Goal: Use online tool/utility: Utilize a website feature to perform a specific function

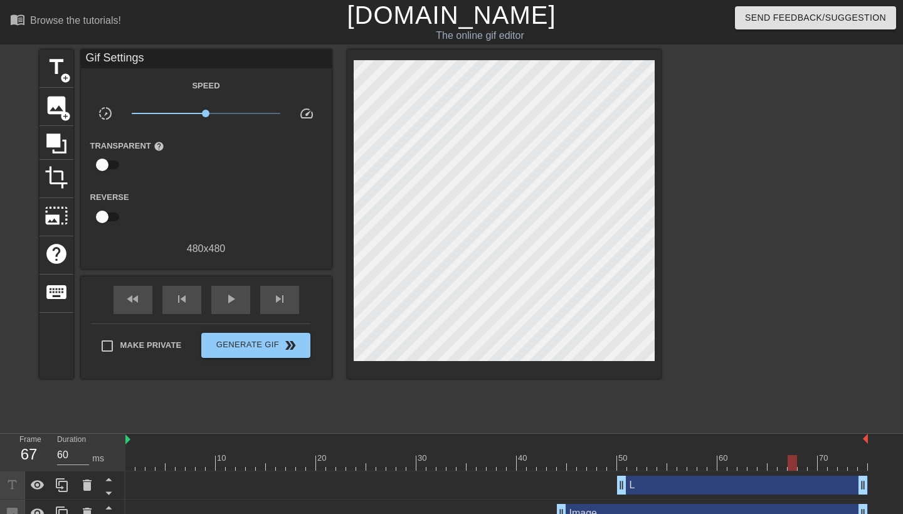
scroll to position [44, 0]
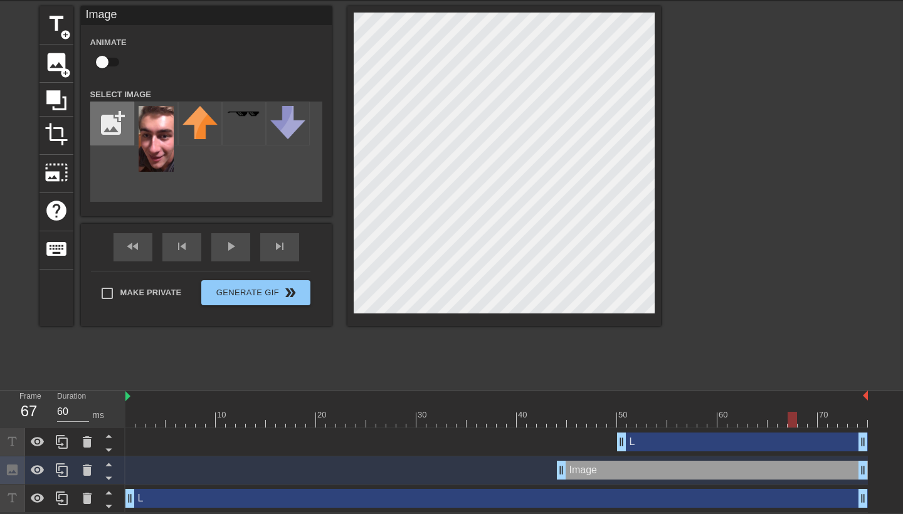
click at [112, 132] on input "file" at bounding box center [112, 123] width 43 height 43
type input "C:\fakepath\IMG_5603.png"
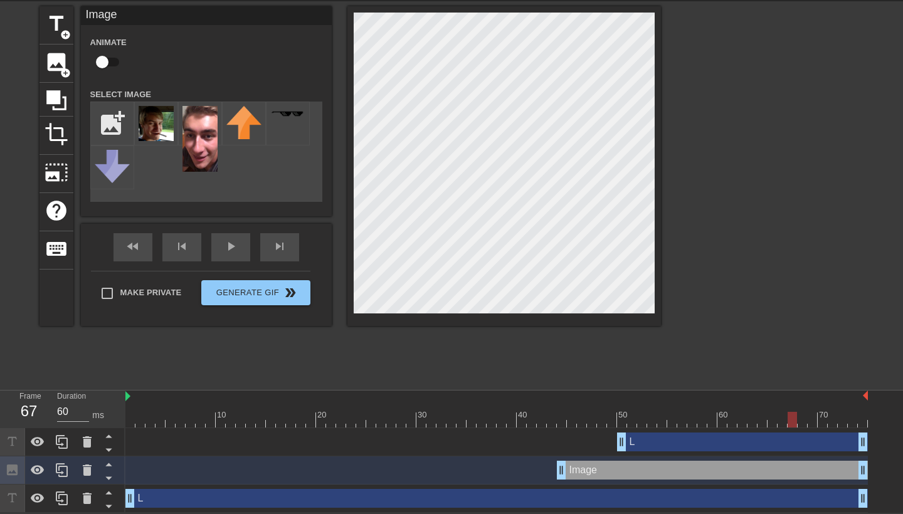
type input "70"
click at [130, 426] on div at bounding box center [496, 420] width 742 height 16
click at [162, 134] on img at bounding box center [156, 123] width 35 height 35
click at [86, 468] on icon at bounding box center [87, 469] width 9 height 11
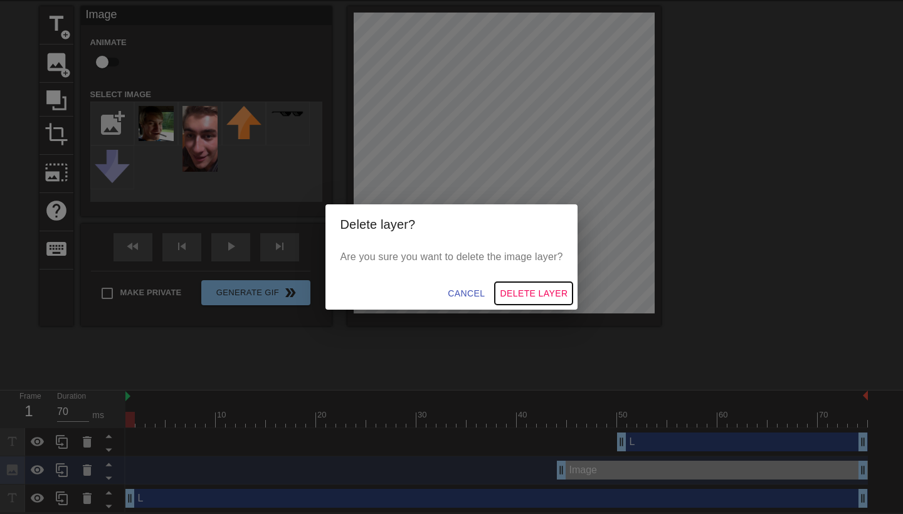
click at [509, 296] on span "Delete Layer" at bounding box center [534, 294] width 68 height 16
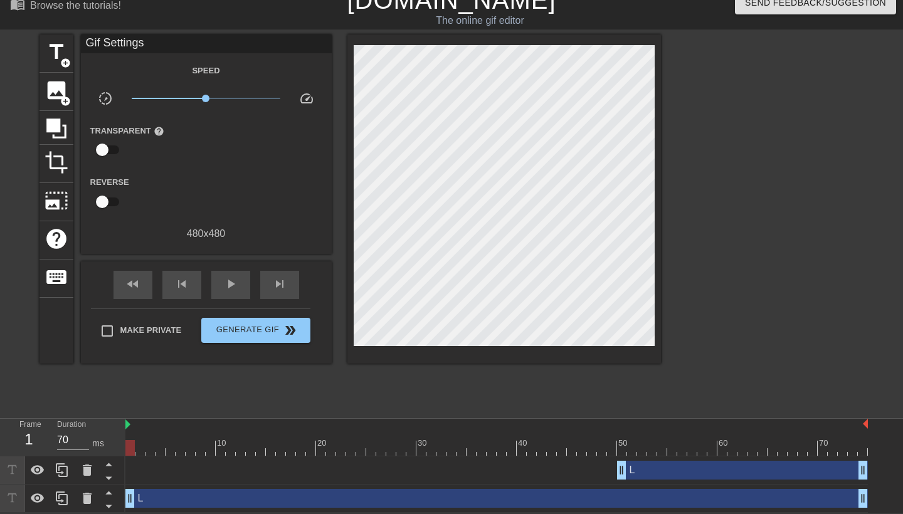
scroll to position [16, 0]
click at [83, 503] on icon at bounding box center [87, 498] width 15 height 15
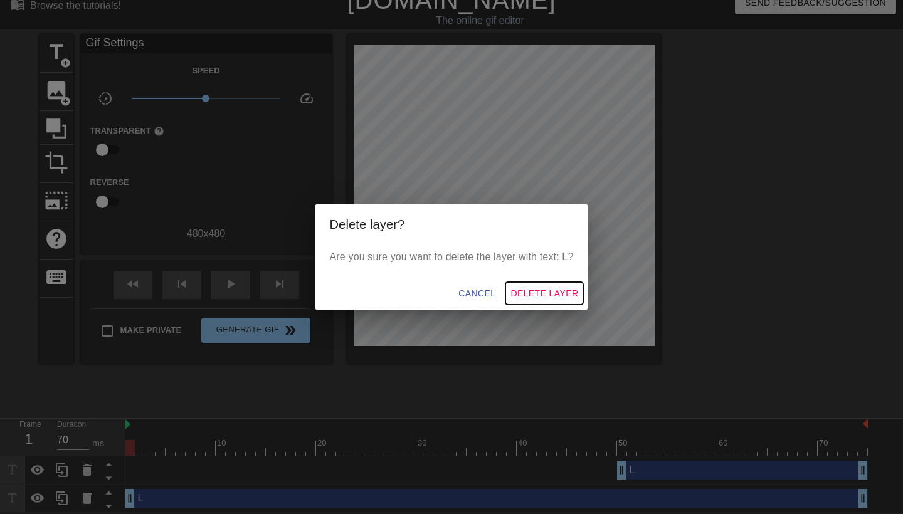
click at [524, 294] on span "Delete Layer" at bounding box center [544, 294] width 68 height 16
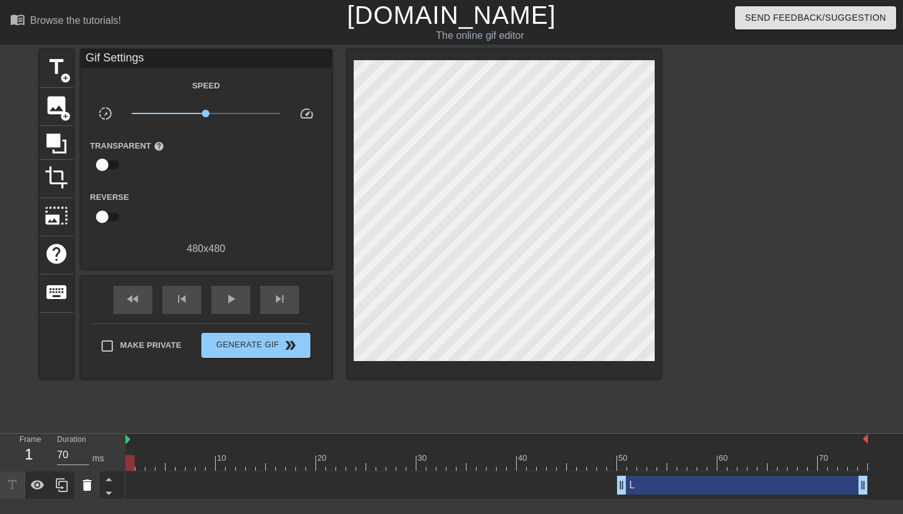
click at [92, 487] on icon at bounding box center [87, 485] width 15 height 15
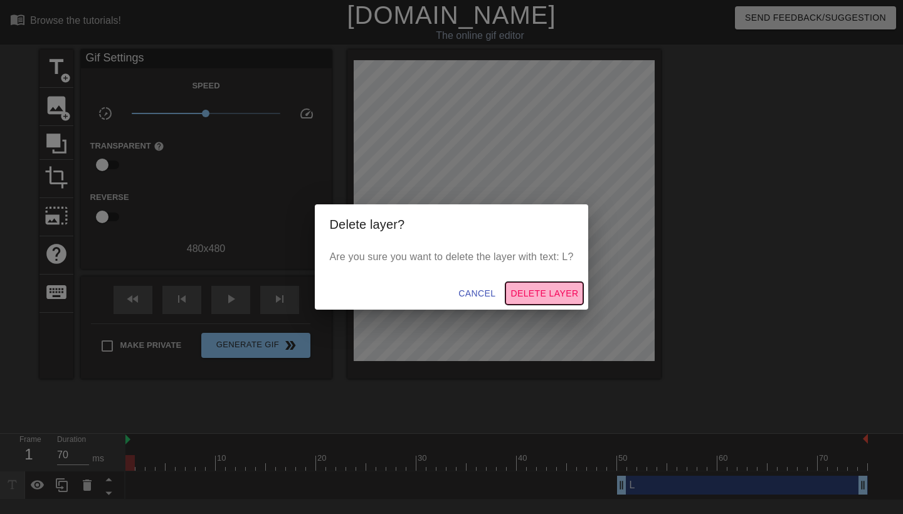
click at [546, 300] on span "Delete Layer" at bounding box center [544, 294] width 68 height 16
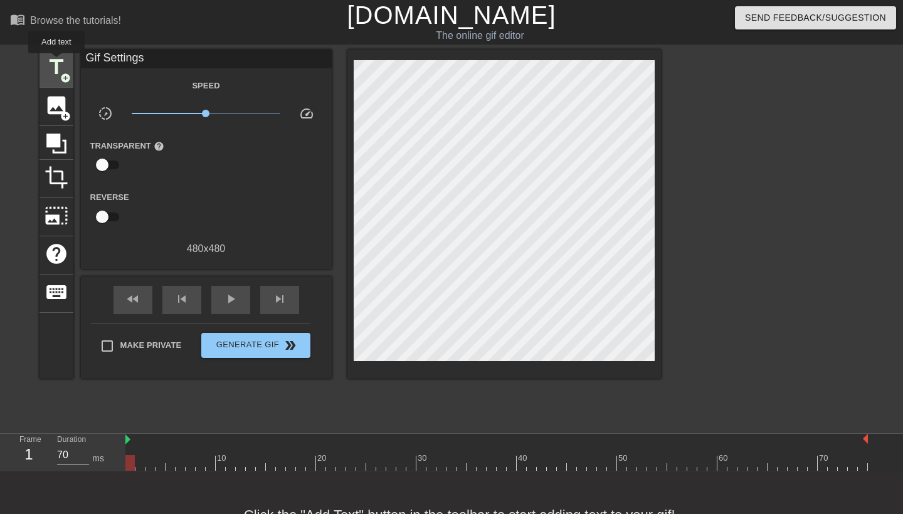
click at [57, 62] on span "title" at bounding box center [57, 67] width 24 height 24
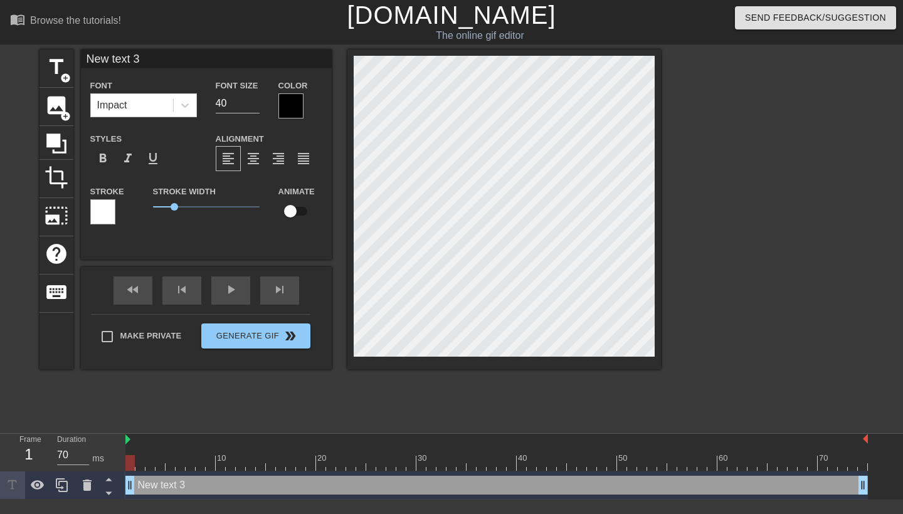
type input "L"
type textarea "L"
click at [258, 105] on input "39" at bounding box center [238, 103] width 44 height 20
click at [255, 101] on input "40" at bounding box center [238, 103] width 44 height 20
click at [255, 101] on input "41" at bounding box center [238, 103] width 44 height 20
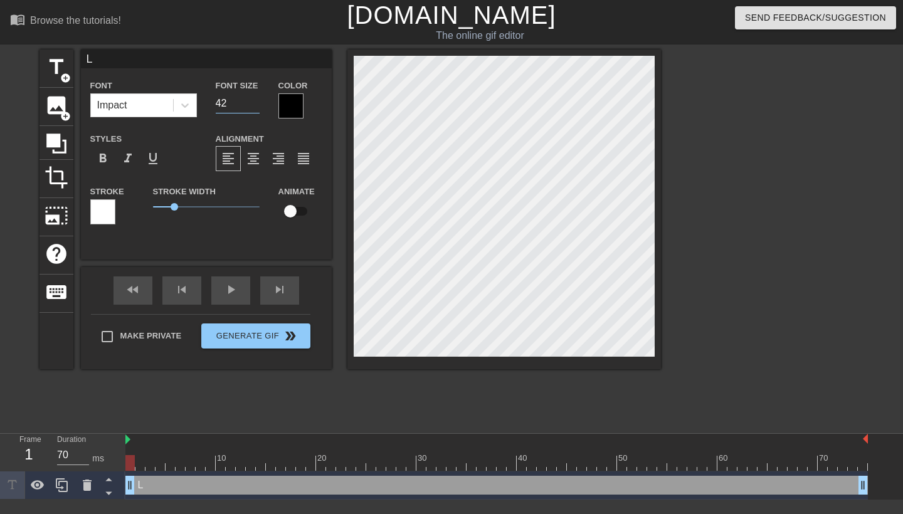
click at [255, 101] on input "42" at bounding box center [238, 103] width 44 height 20
click at [255, 101] on input "43" at bounding box center [238, 103] width 44 height 20
click at [255, 101] on input "44" at bounding box center [238, 103] width 44 height 20
click at [255, 101] on input "45" at bounding box center [238, 103] width 44 height 20
click at [255, 101] on input "46" at bounding box center [238, 103] width 44 height 20
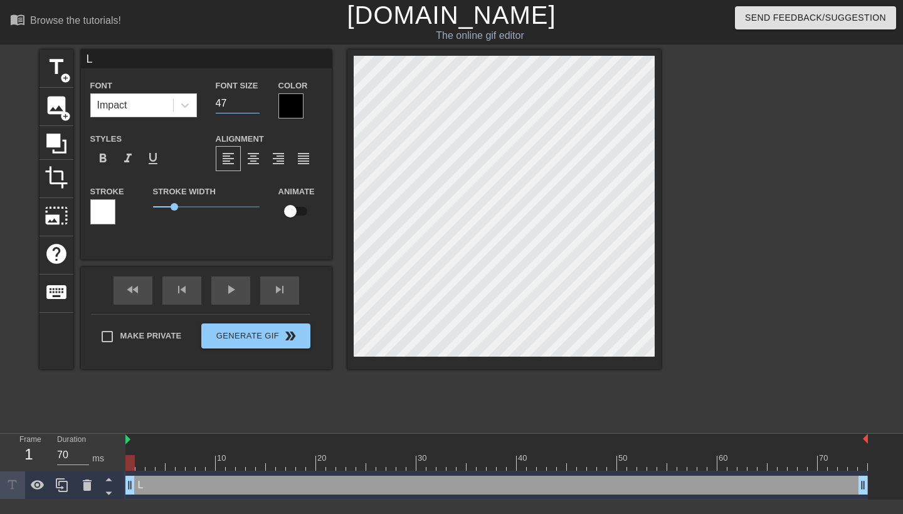
click at [255, 101] on input "47" at bounding box center [238, 103] width 44 height 20
click at [255, 101] on input "48" at bounding box center [238, 103] width 44 height 20
click at [255, 101] on input "49" at bounding box center [238, 103] width 44 height 20
click at [255, 101] on input "50" at bounding box center [238, 103] width 44 height 20
click at [255, 101] on input "51" at bounding box center [238, 103] width 44 height 20
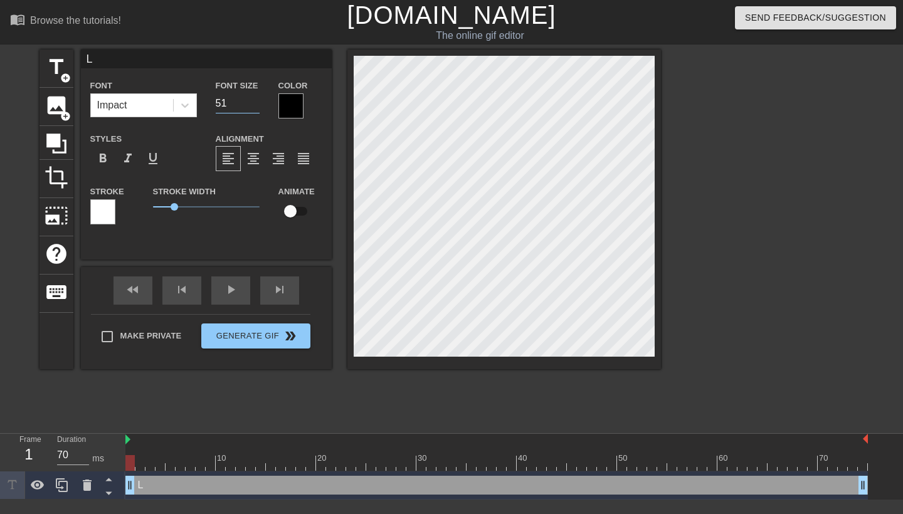
type input "52"
click at [255, 101] on input "52" at bounding box center [238, 103] width 44 height 20
click at [288, 112] on div at bounding box center [290, 105] width 25 height 25
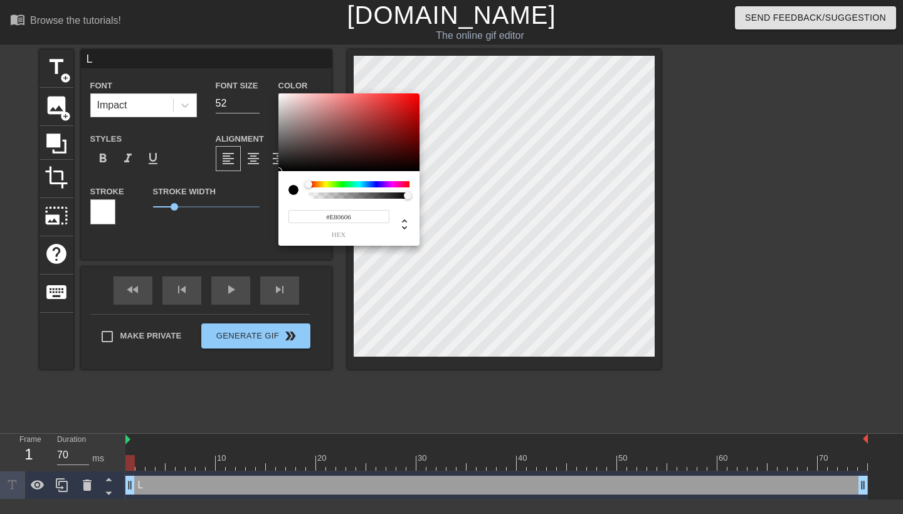
click at [416, 100] on div at bounding box center [348, 132] width 141 height 78
type input "#FB0000"
click at [421, 95] on div "#FB0000 hex" at bounding box center [451, 257] width 903 height 514
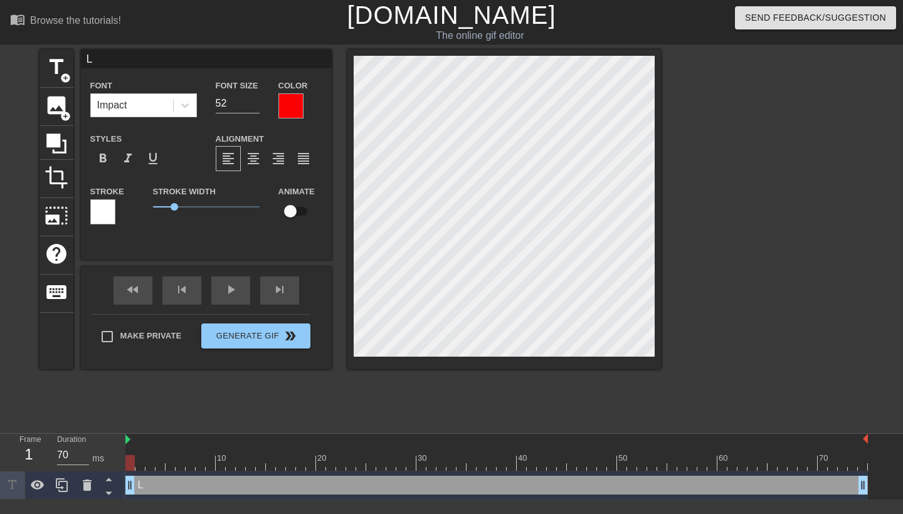
click at [31, 451] on div "1" at bounding box center [28, 454] width 19 height 23
click at [25, 457] on div "1" at bounding box center [28, 454] width 19 height 23
click at [60, 488] on icon at bounding box center [62, 485] width 12 height 14
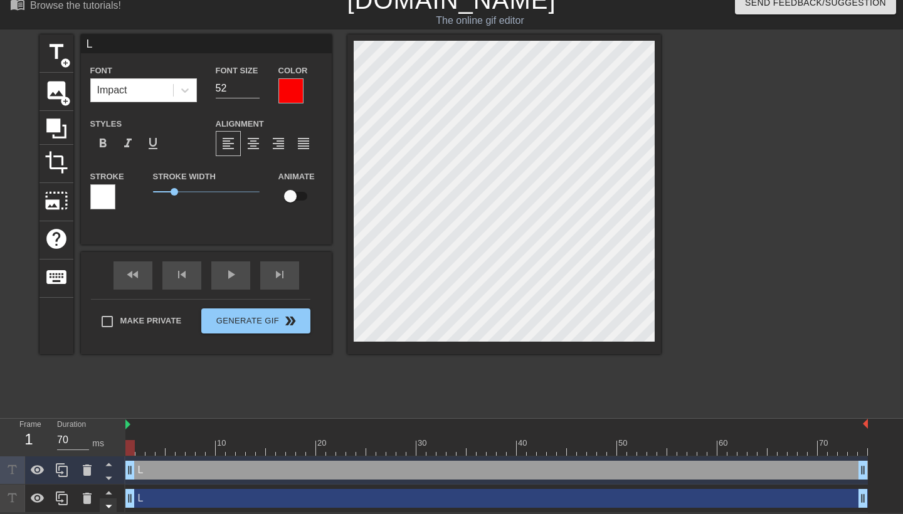
scroll to position [16, 0]
click at [81, 503] on icon at bounding box center [87, 498] width 15 height 15
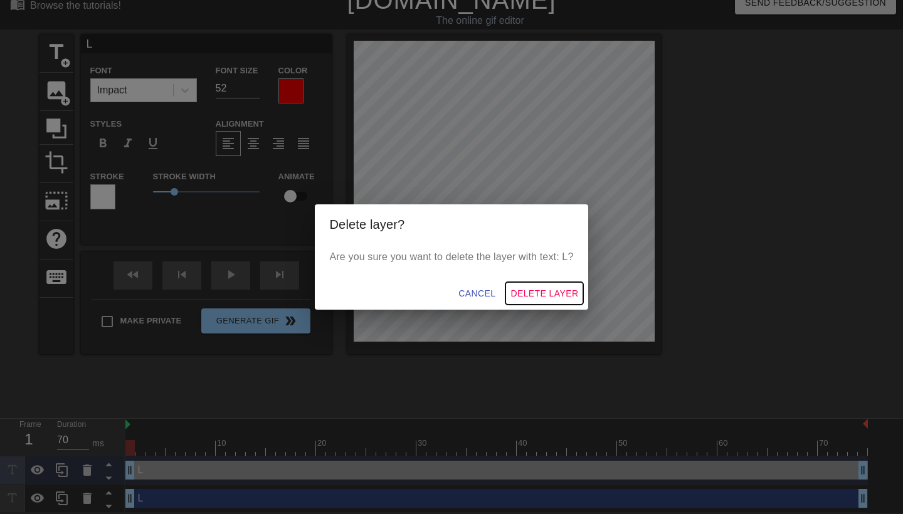
click at [546, 299] on span "Delete Layer" at bounding box center [544, 294] width 68 height 16
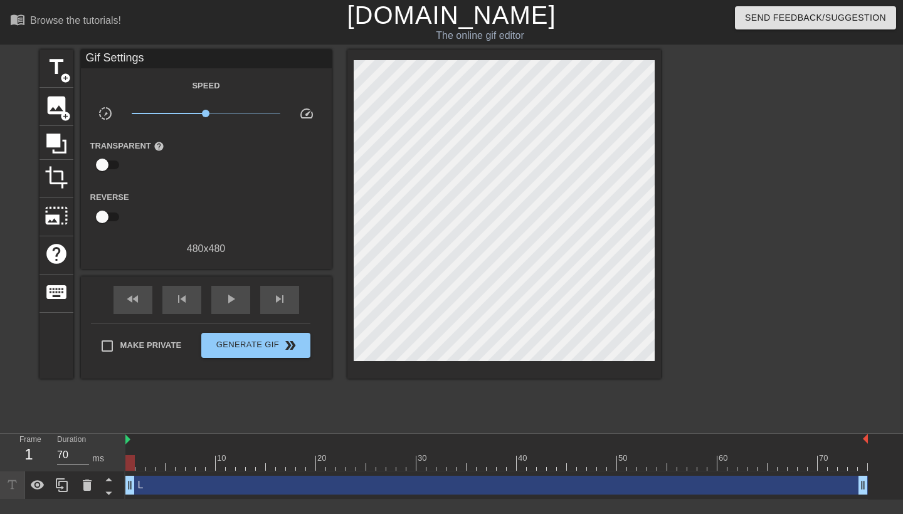
scroll to position [0, 0]
click at [290, 296] on div "skip_next" at bounding box center [279, 300] width 39 height 28
click at [132, 291] on div "fast_rewind" at bounding box center [132, 300] width 39 height 28
click at [69, 486] on icon at bounding box center [62, 485] width 15 height 15
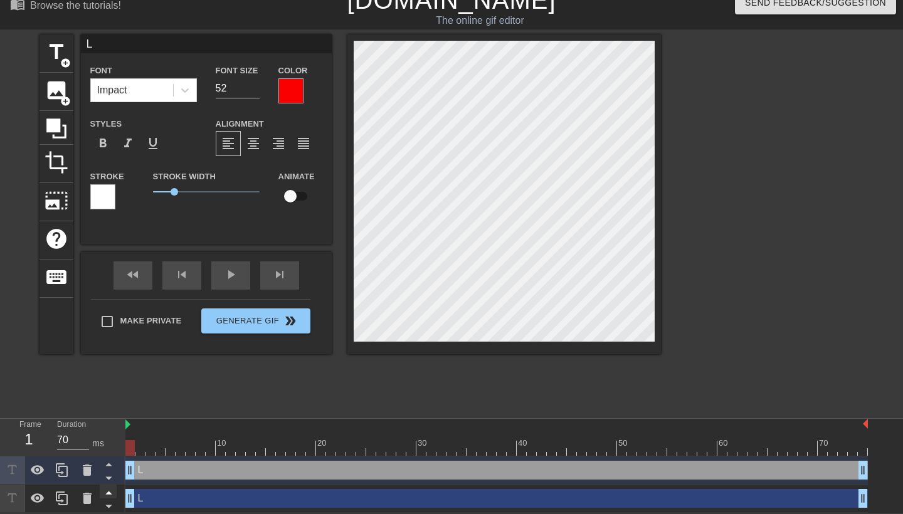
scroll to position [16, 0]
click at [275, 276] on span "skip_next" at bounding box center [279, 274] width 15 height 15
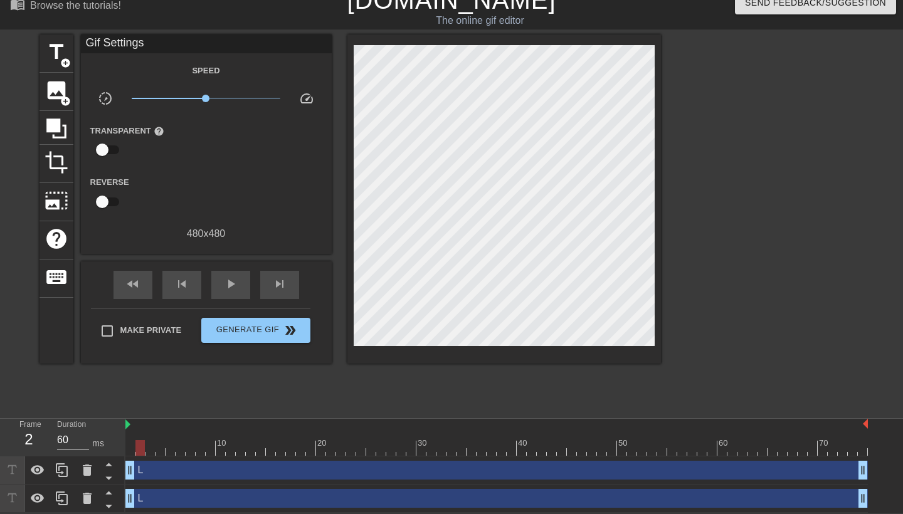
click at [221, 498] on div "L drag_handle drag_handle" at bounding box center [496, 498] width 742 height 19
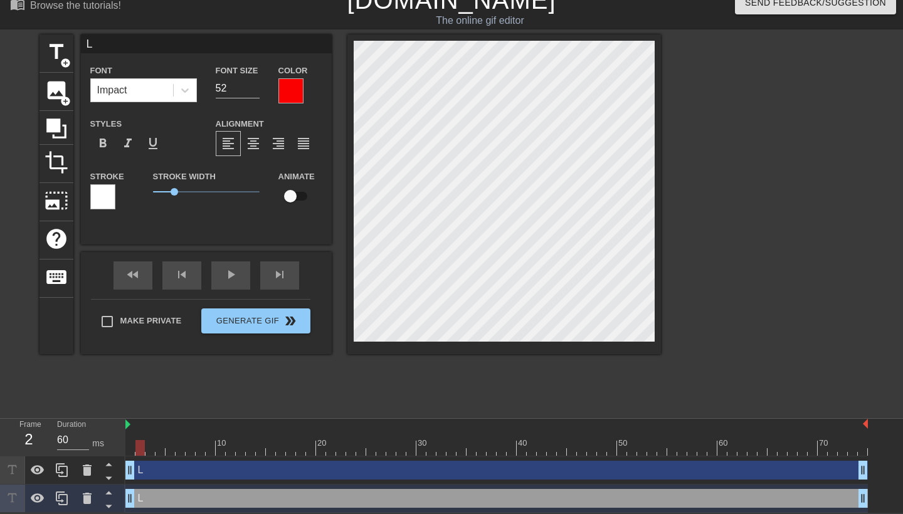
click at [250, 471] on div "L drag_handle drag_handle" at bounding box center [496, 470] width 742 height 19
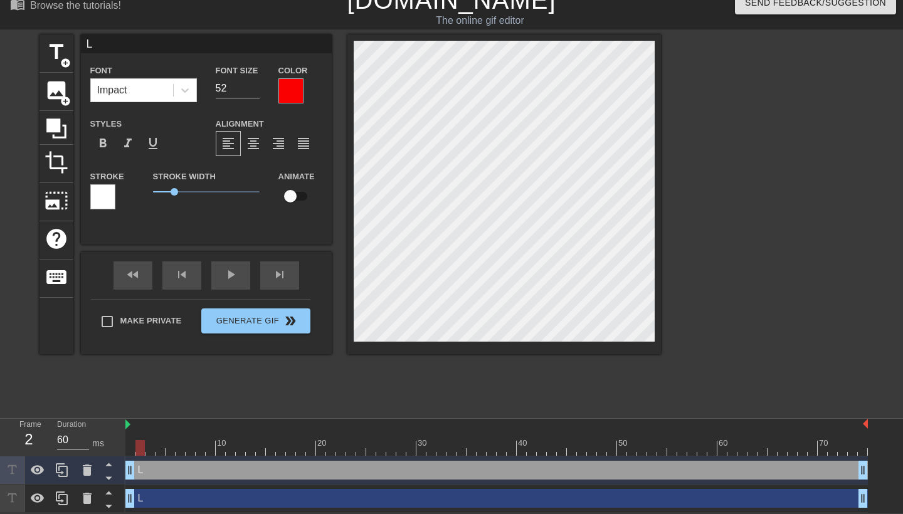
click at [197, 495] on div "L drag_handle drag_handle" at bounding box center [496, 498] width 742 height 19
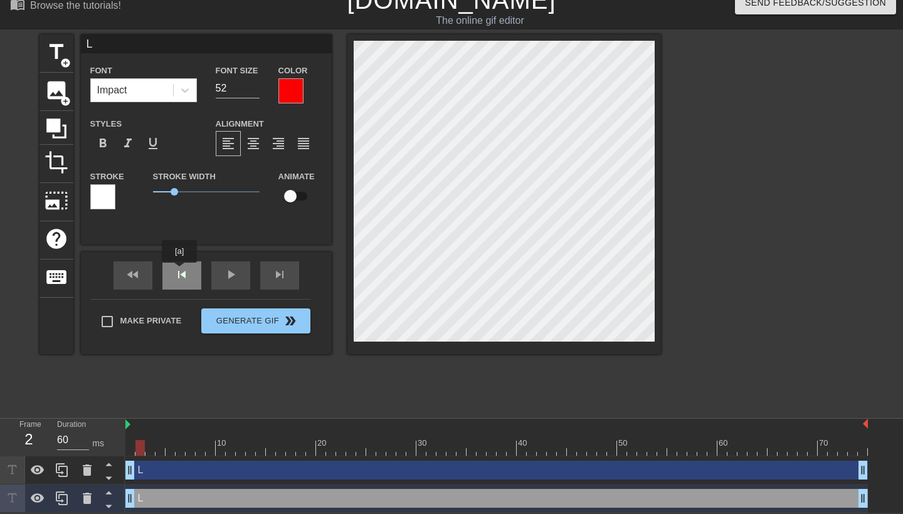
click at [180, 271] on div "skip_previous" at bounding box center [181, 275] width 39 height 28
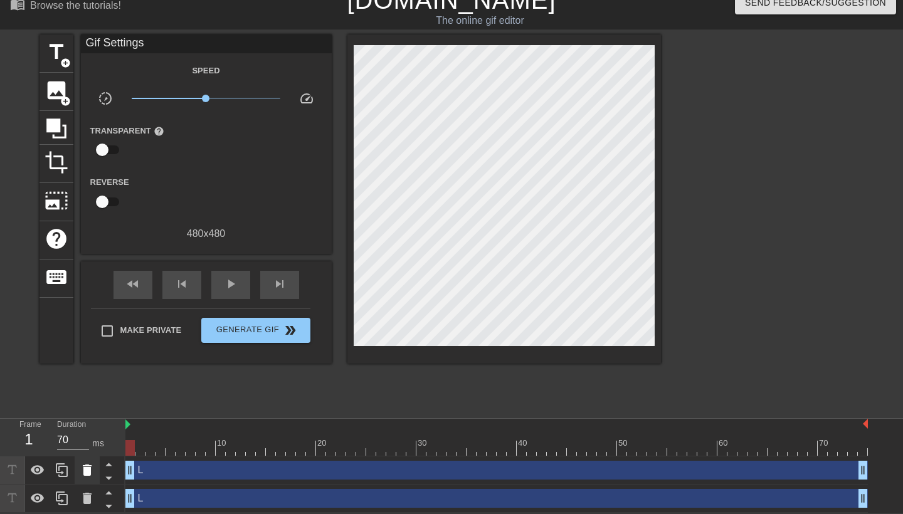
click at [85, 469] on icon at bounding box center [87, 469] width 9 height 11
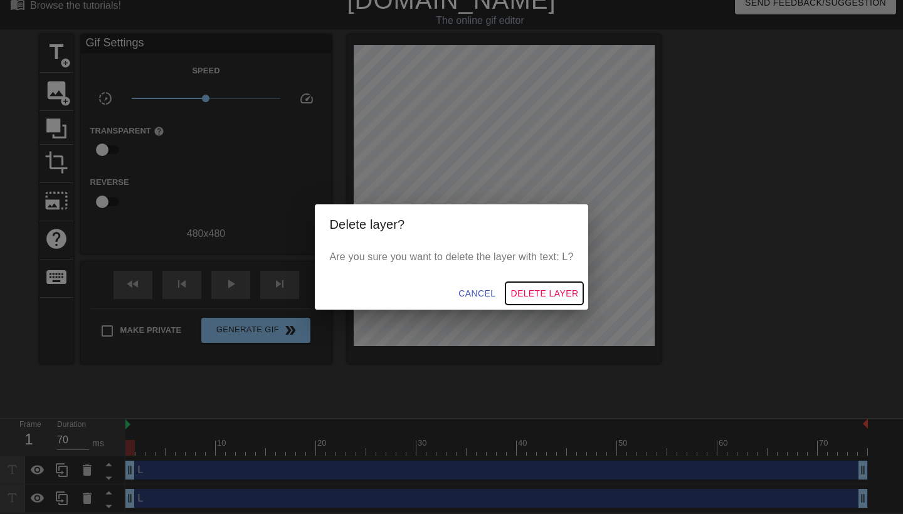
click at [547, 287] on span "Delete Layer" at bounding box center [544, 294] width 68 height 16
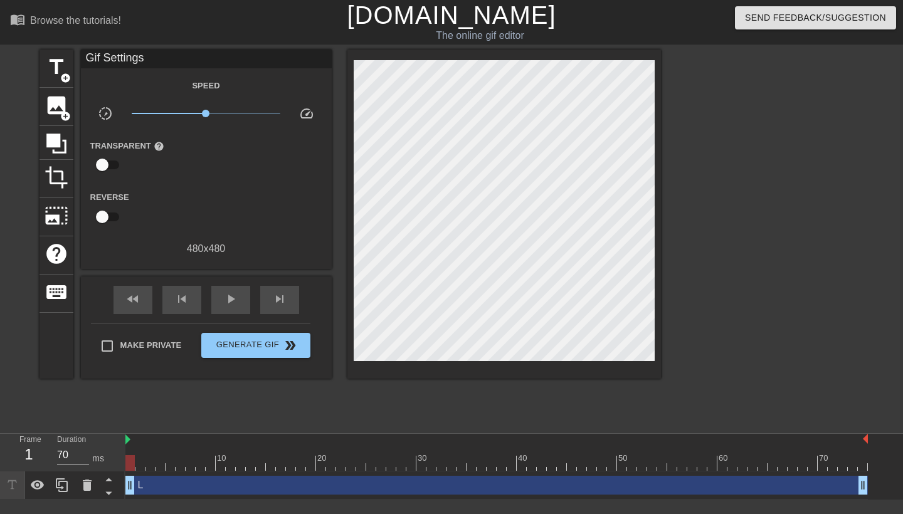
scroll to position [0, 0]
click at [247, 488] on div "L drag_handle drag_handle" at bounding box center [496, 485] width 742 height 19
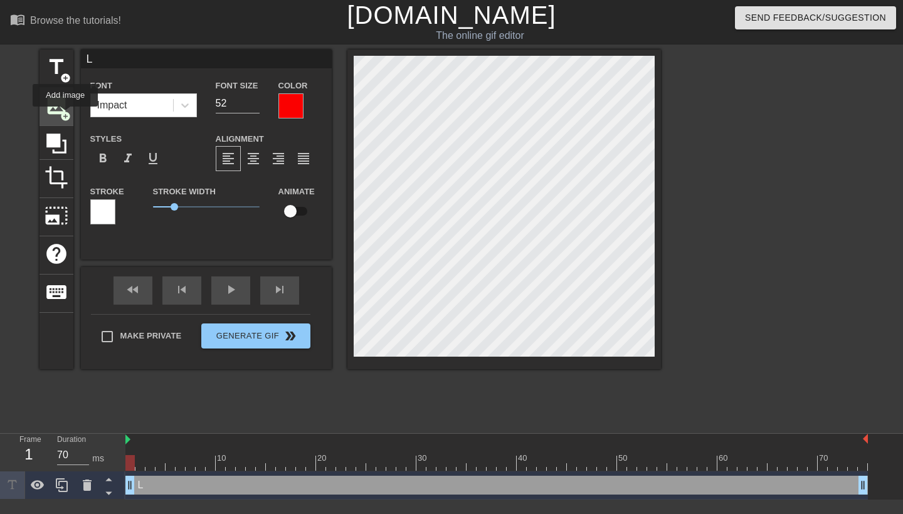
click at [66, 115] on span "add_circle" at bounding box center [65, 116] width 11 height 11
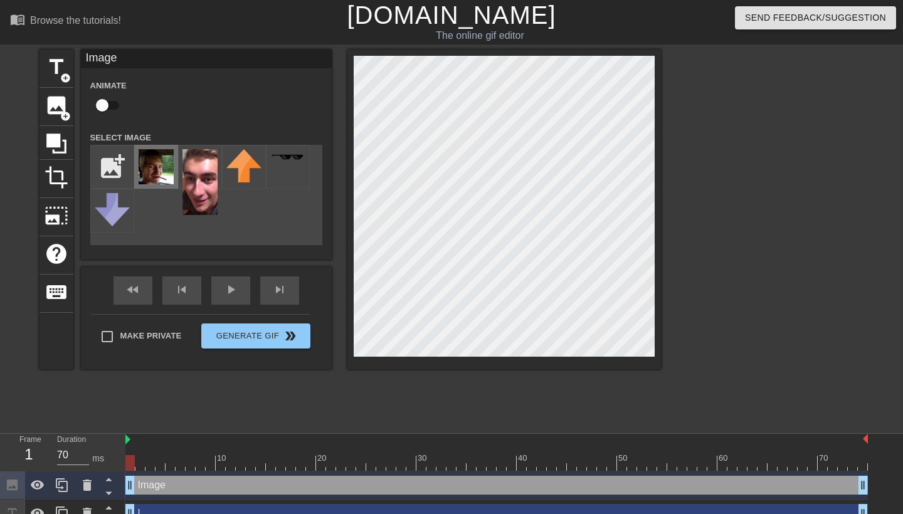
click at [160, 170] on img at bounding box center [156, 166] width 35 height 35
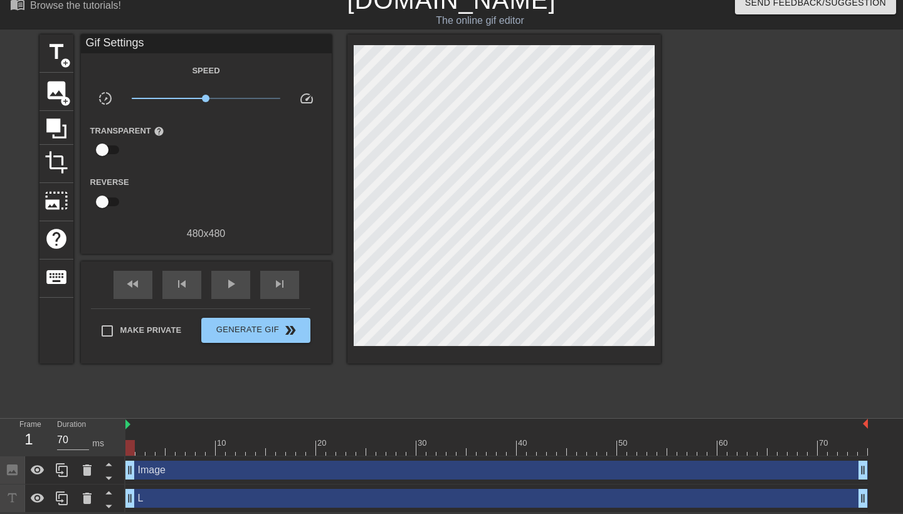
scroll to position [16, 0]
click at [184, 469] on div "Image drag_handle drag_handle" at bounding box center [496, 470] width 742 height 19
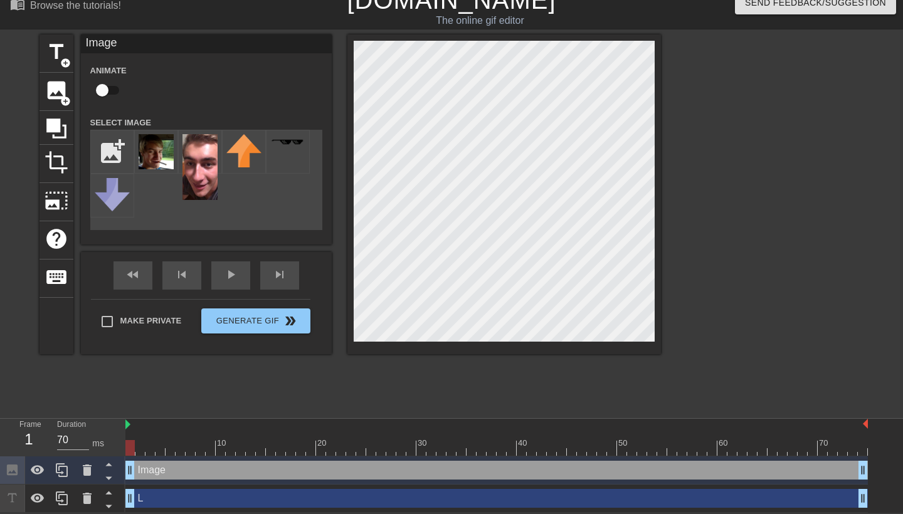
click at [184, 469] on div "Image drag_handle drag_handle" at bounding box center [496, 470] width 742 height 19
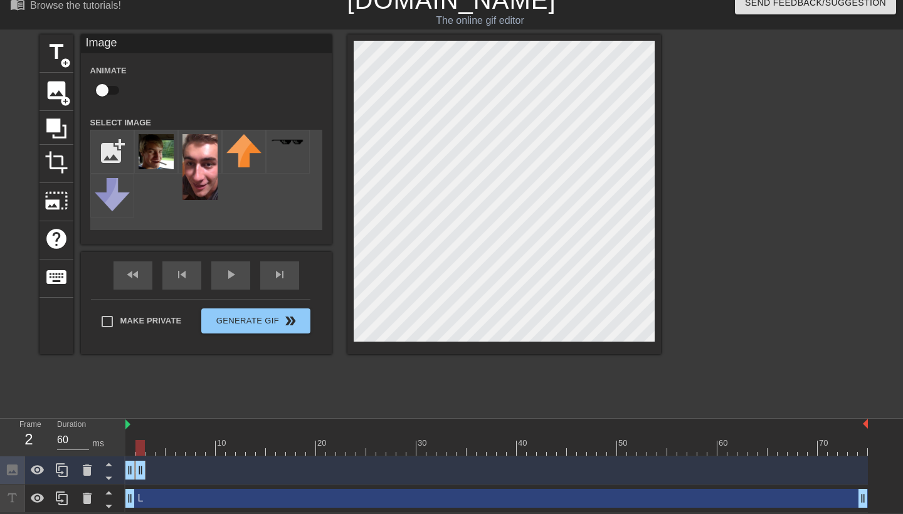
drag, startPoint x: 862, startPoint y: 471, endPoint x: 137, endPoint y: 478, distance: 725.3
drag, startPoint x: 143, startPoint y: 470, endPoint x: 150, endPoint y: 471, distance: 7.5
drag, startPoint x: 150, startPoint y: 473, endPoint x: 170, endPoint y: 472, distance: 19.5
drag, startPoint x: 174, startPoint y: 471, endPoint x: 231, endPoint y: 473, distance: 57.7
drag, startPoint x: 245, startPoint y: 464, endPoint x: 251, endPoint y: 465, distance: 6.3
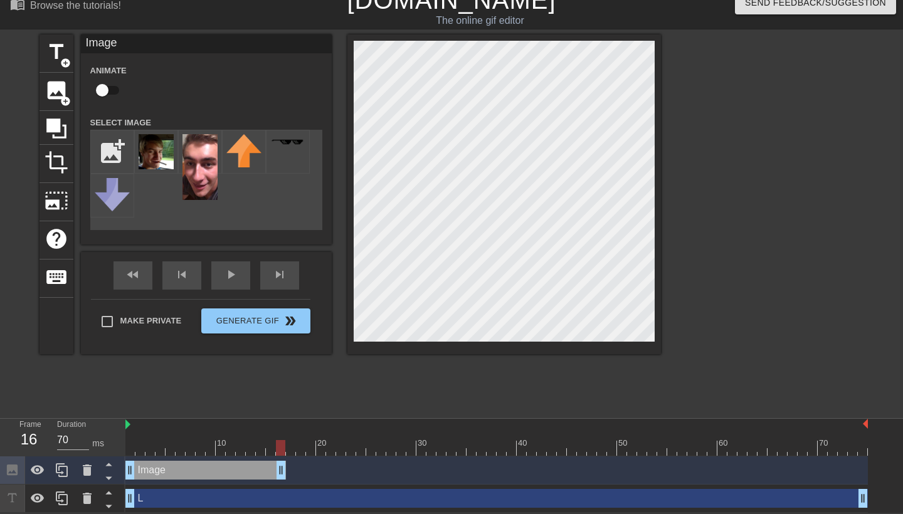
drag, startPoint x: 273, startPoint y: 473, endPoint x: 281, endPoint y: 473, distance: 8.1
drag, startPoint x: 282, startPoint y: 466, endPoint x: 289, endPoint y: 466, distance: 6.9
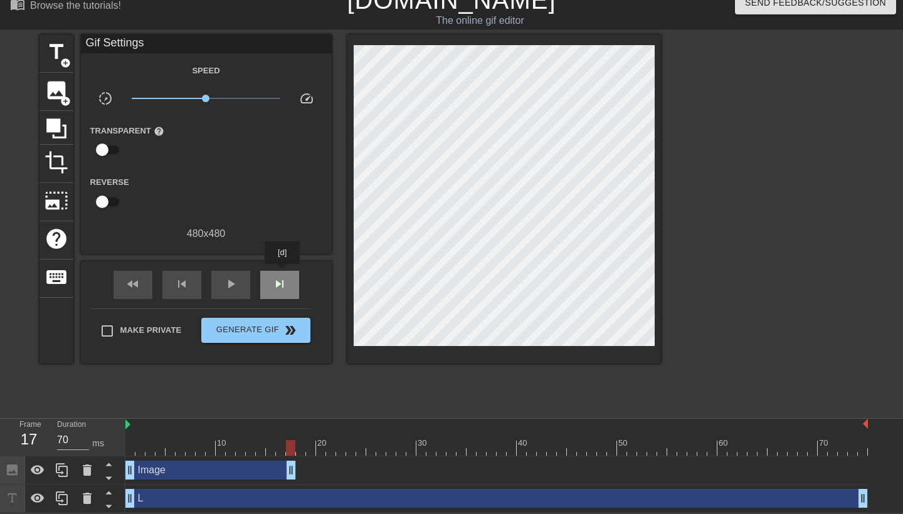
click at [283, 273] on div "skip_next" at bounding box center [279, 285] width 39 height 28
drag, startPoint x: 293, startPoint y: 475, endPoint x: 300, endPoint y: 472, distance: 7.9
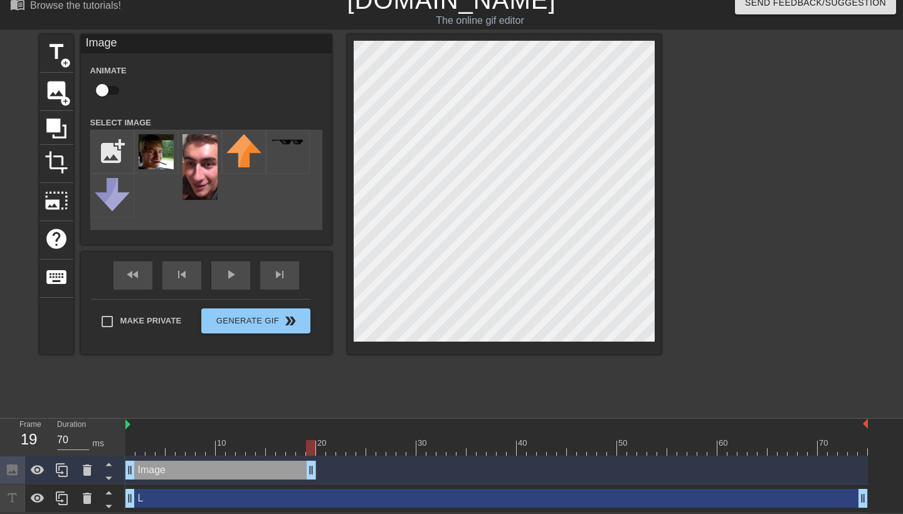
drag, startPoint x: 302, startPoint y: 472, endPoint x: 309, endPoint y: 471, distance: 7.5
drag, startPoint x: 313, startPoint y: 469, endPoint x: 322, endPoint y: 469, distance: 8.1
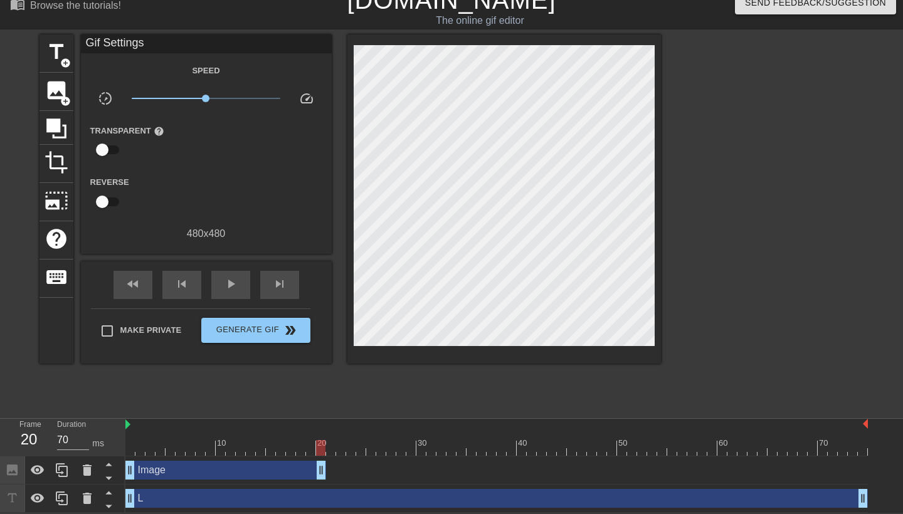
click at [327, 471] on div "Image drag_handle drag_handle" at bounding box center [496, 470] width 742 height 19
drag, startPoint x: 322, startPoint y: 468, endPoint x: 328, endPoint y: 466, distance: 7.0
drag, startPoint x: 332, startPoint y: 475, endPoint x: 349, endPoint y: 473, distance: 17.1
click at [230, 277] on span "play_arrow" at bounding box center [230, 283] width 15 height 15
click at [324, 471] on div "Image drag_handle drag_handle" at bounding box center [240, 470] width 231 height 19
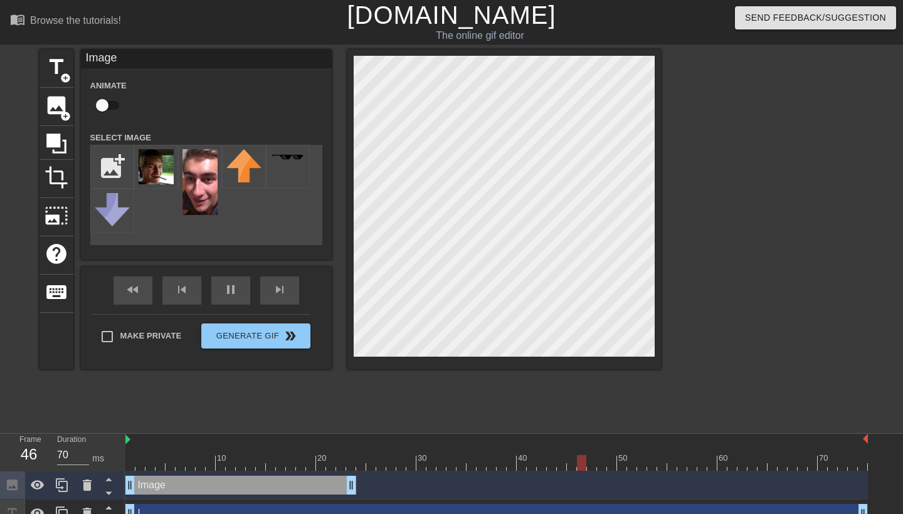
scroll to position [0, 0]
type input "70"
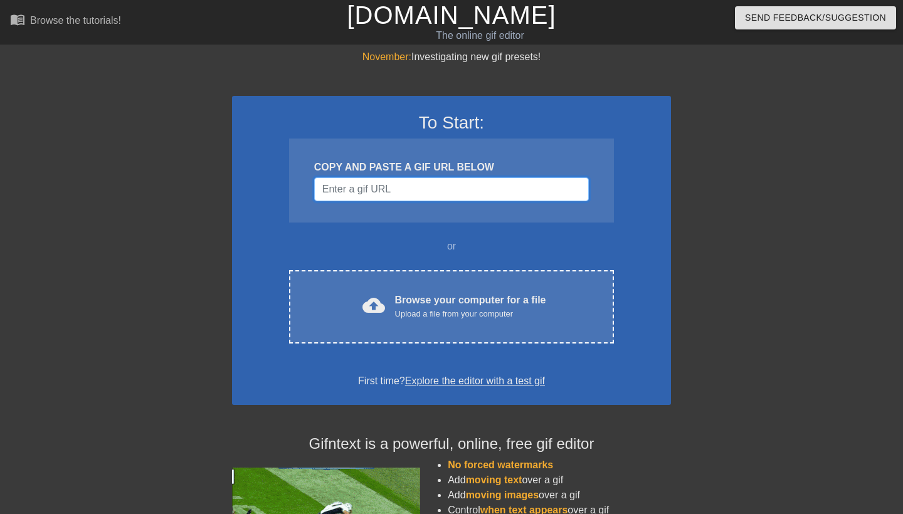
click at [416, 181] on input "Username" at bounding box center [451, 189] width 275 height 24
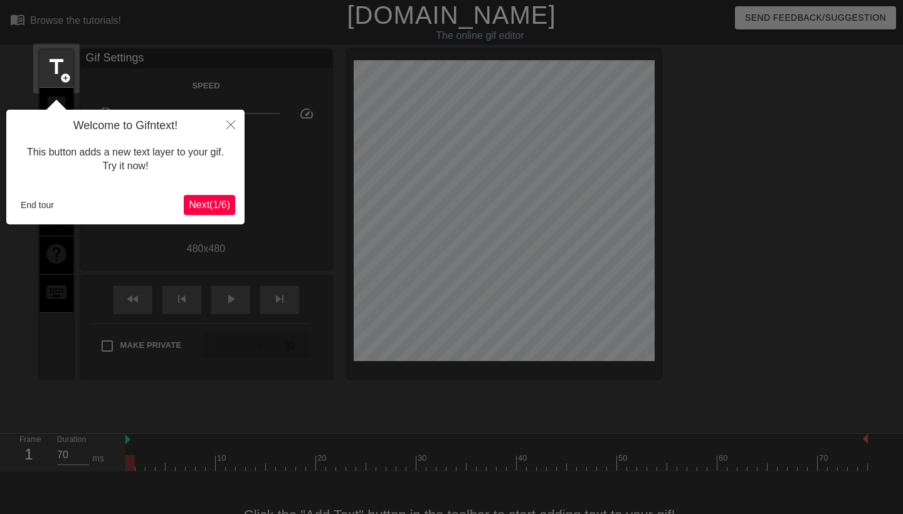
scroll to position [31, 0]
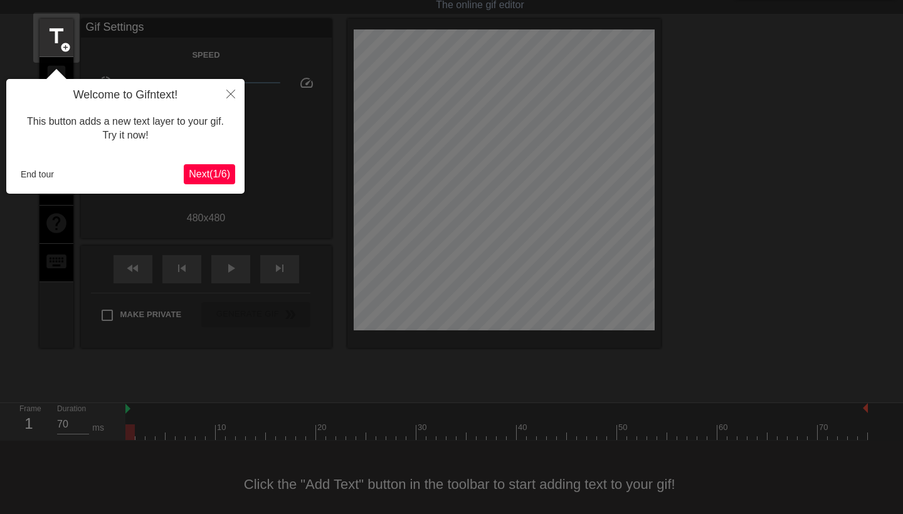
click at [220, 170] on span "Next ( 1 / 6 )" at bounding box center [209, 174] width 41 height 11
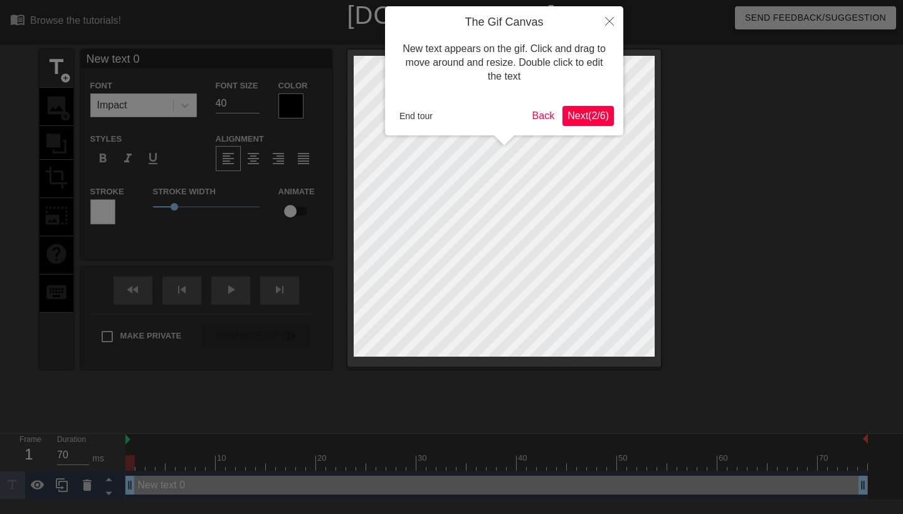
click at [593, 113] on span "Next ( 2 / 6 )" at bounding box center [587, 115] width 41 height 11
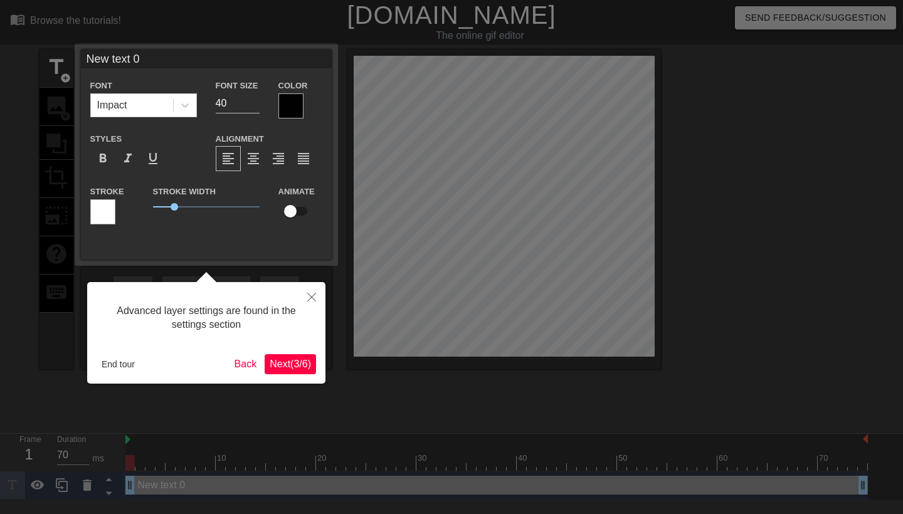
click at [305, 365] on span "Next ( 3 / 6 )" at bounding box center [290, 364] width 41 height 11
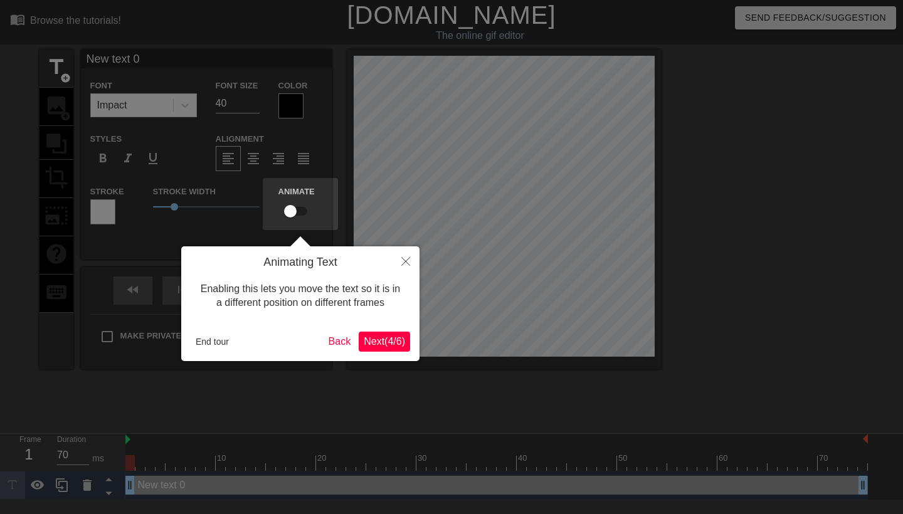
click at [392, 337] on span "Next ( 4 / 6 )" at bounding box center [384, 341] width 41 height 11
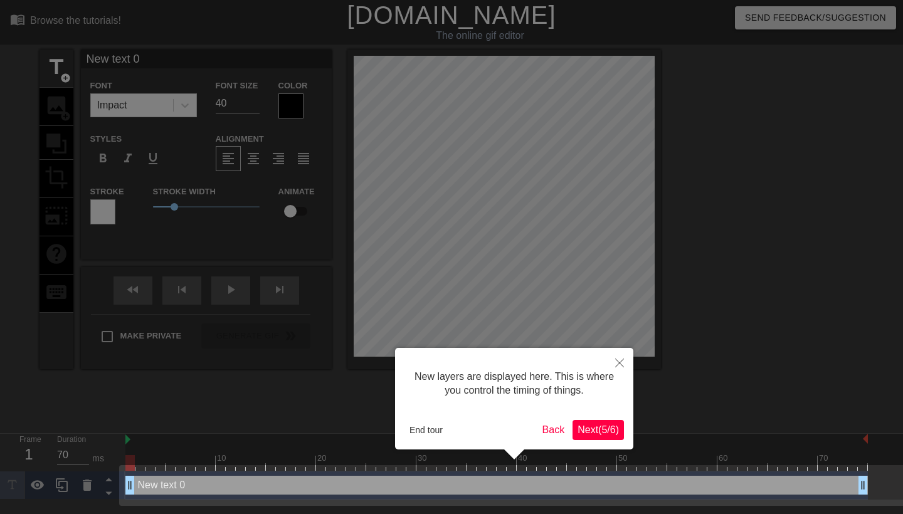
click at [598, 424] on span "Next ( 5 / 6 )" at bounding box center [597, 429] width 41 height 11
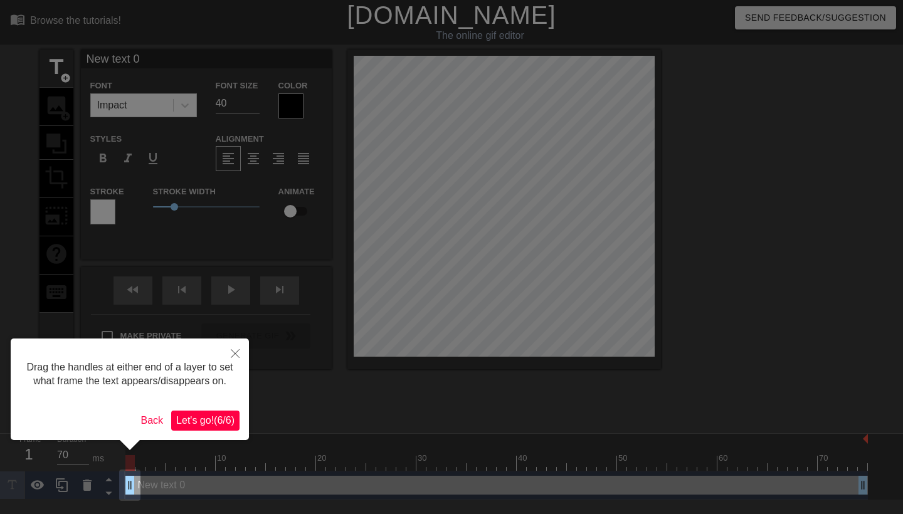
click at [204, 426] on span "Let's go! ( 6 / 6 )" at bounding box center [205, 420] width 58 height 11
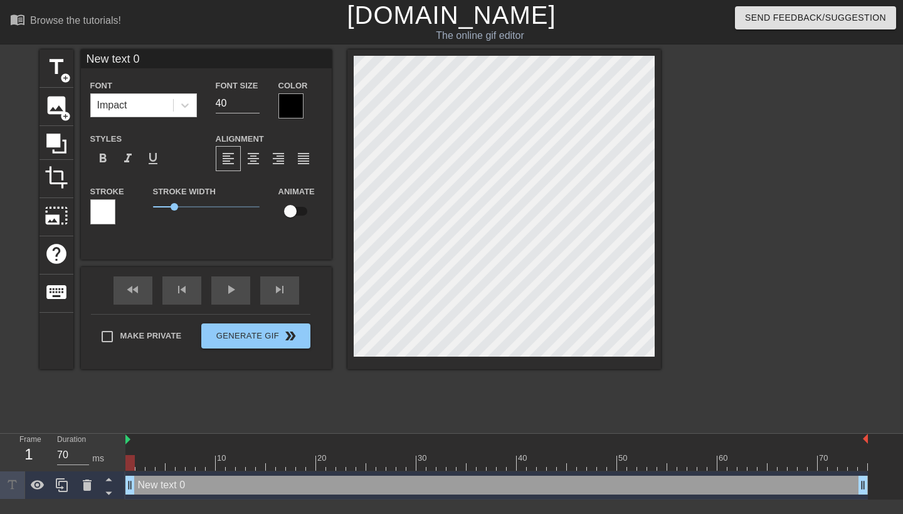
type input "L"
type textarea "L"
click at [291, 103] on div at bounding box center [290, 105] width 25 height 25
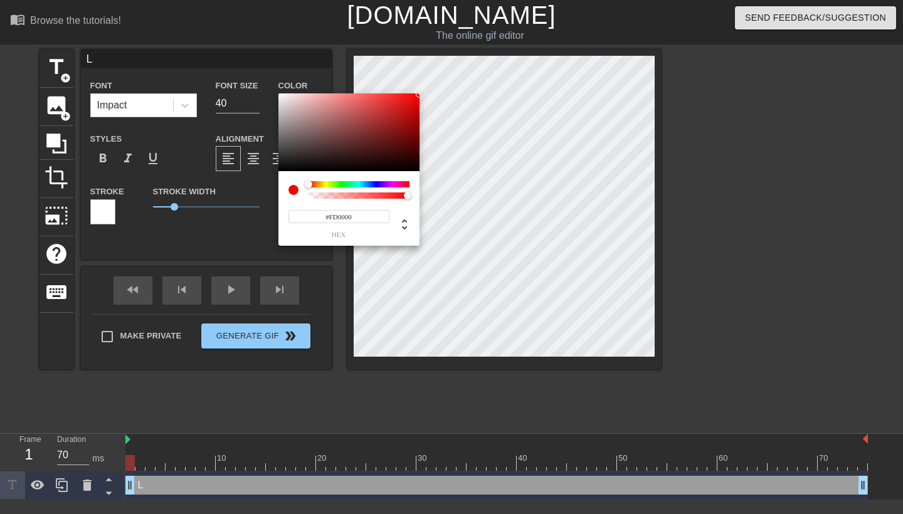
type input "#FF0000"
drag, startPoint x: 411, startPoint y: 98, endPoint x: 433, endPoint y: 92, distance: 22.8
click at [433, 92] on div "#FF0000 hex" at bounding box center [451, 257] width 903 height 514
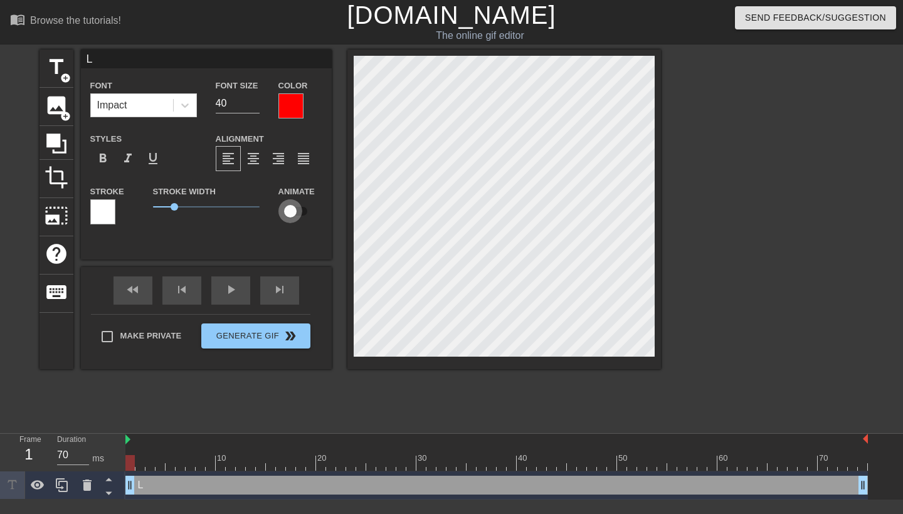
click at [295, 207] on input "checkbox" at bounding box center [289, 211] width 71 height 24
checkbox input "true"
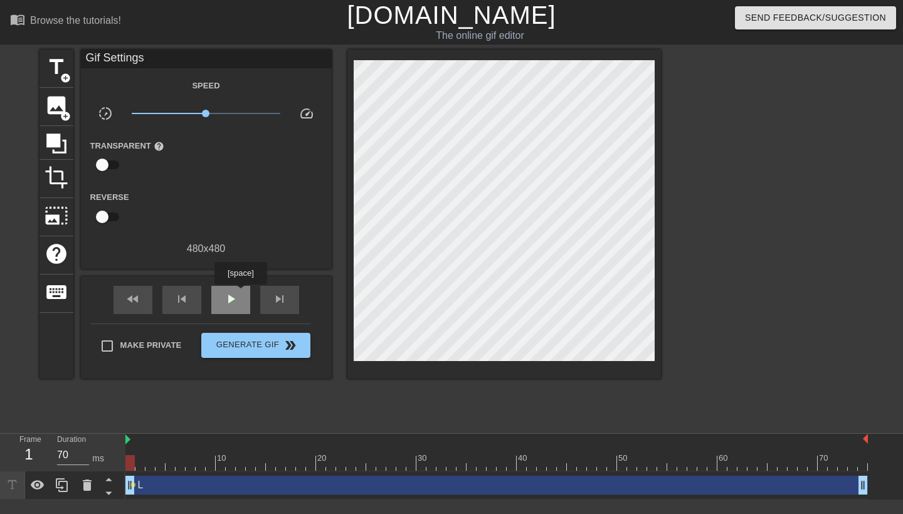
click at [242, 293] on div "play_arrow" at bounding box center [230, 300] width 39 height 28
click at [242, 293] on div "pause" at bounding box center [230, 300] width 39 height 28
click at [242, 293] on div "play_arrow" at bounding box center [230, 300] width 39 height 28
type input "60"
click at [242, 293] on div "pause" at bounding box center [230, 300] width 39 height 28
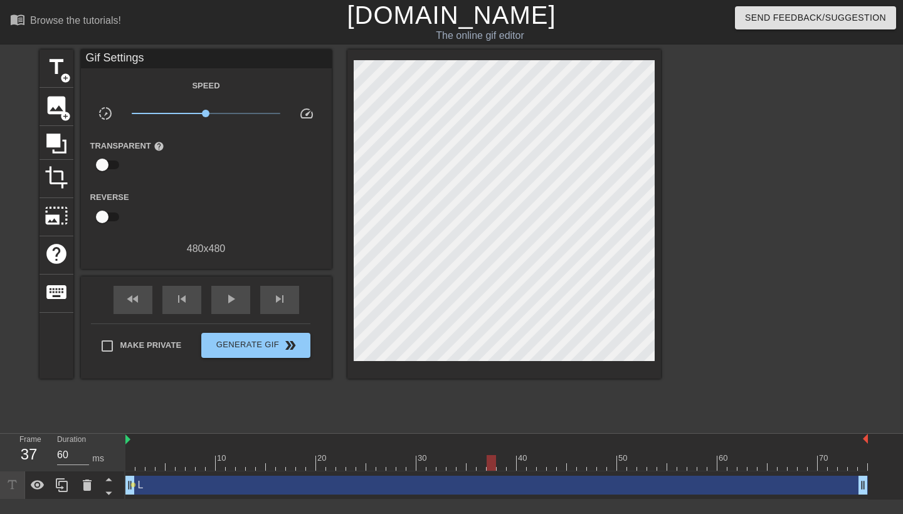
click at [248, 481] on div "L drag_handle drag_handle" at bounding box center [496, 485] width 742 height 19
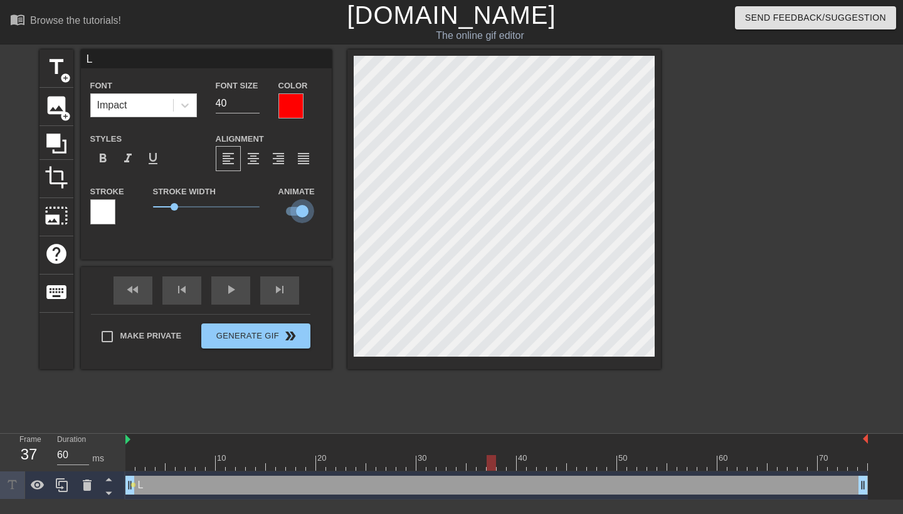
click at [303, 214] on input "checkbox" at bounding box center [301, 211] width 71 height 24
click at [303, 214] on input "checkbox" at bounding box center [289, 211] width 71 height 24
checkbox input "true"
drag, startPoint x: 173, startPoint y: 207, endPoint x: 124, endPoint y: 206, distance: 48.9
click at [124, 206] on div "Stroke Stroke Width 0 Animate" at bounding box center [206, 210] width 251 height 52
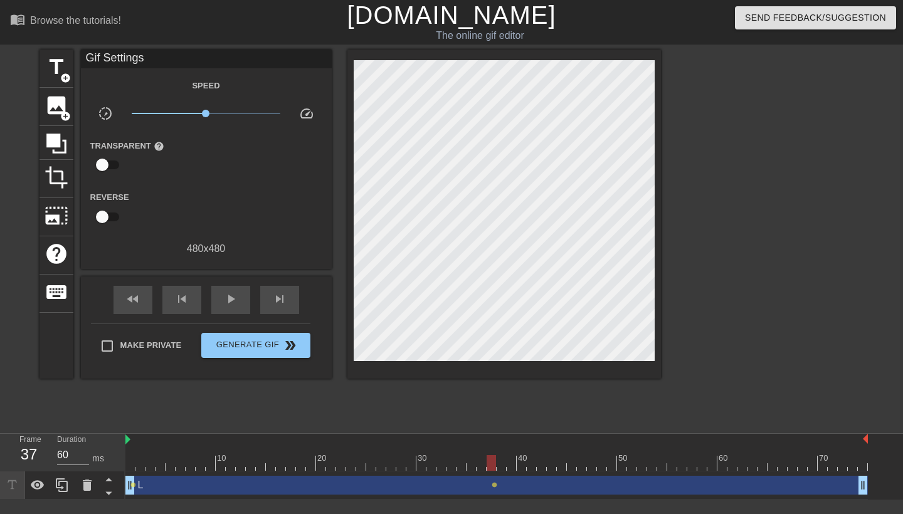
drag, startPoint x: 496, startPoint y: 486, endPoint x: 454, endPoint y: 474, distance: 43.8
click at [446, 474] on div "L drag_handle drag_handle lens lens" at bounding box center [496, 485] width 742 height 28
click at [488, 459] on div at bounding box center [490, 463] width 9 height 16
drag, startPoint x: 491, startPoint y: 464, endPoint x: 133, endPoint y: 476, distance: 358.8
click at [133, 476] on div "10 20 30 40 50 60 70 L drag_handle drag_handle lens lens" at bounding box center [513, 467] width 777 height 66
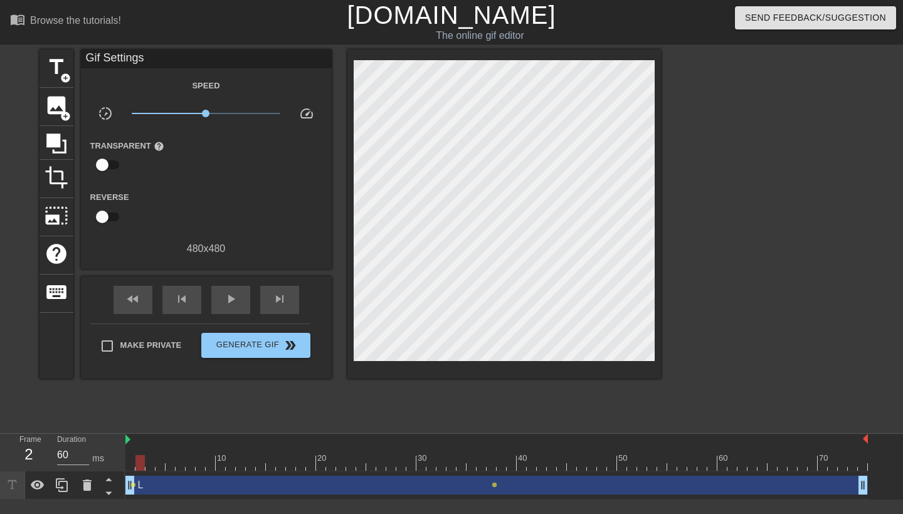
drag, startPoint x: 129, startPoint y: 463, endPoint x: 138, endPoint y: 464, distance: 8.9
click at [138, 464] on div at bounding box center [139, 463] width 9 height 16
drag, startPoint x: 142, startPoint y: 466, endPoint x: 148, endPoint y: 467, distance: 6.3
click at [148, 467] on div at bounding box center [149, 463] width 9 height 16
drag, startPoint x: 150, startPoint y: 468, endPoint x: 157, endPoint y: 468, distance: 7.5
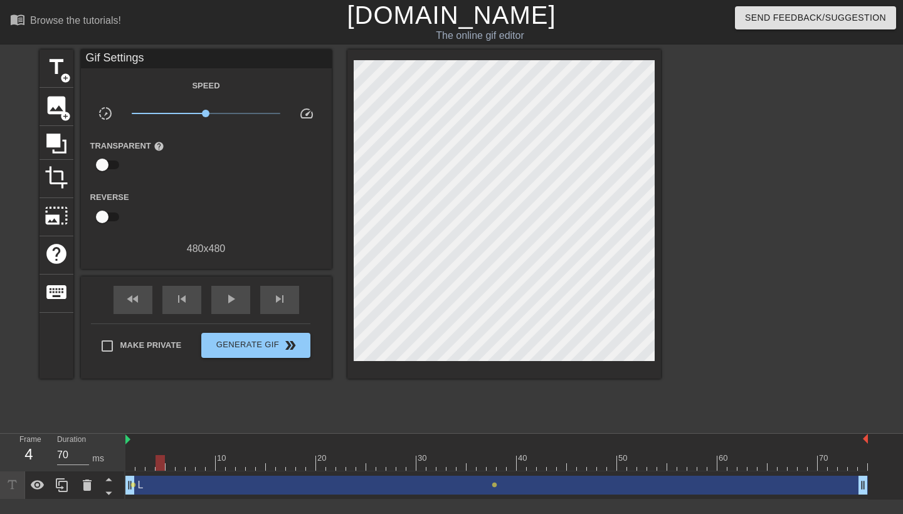
click at [157, 468] on div at bounding box center [159, 463] width 9 height 16
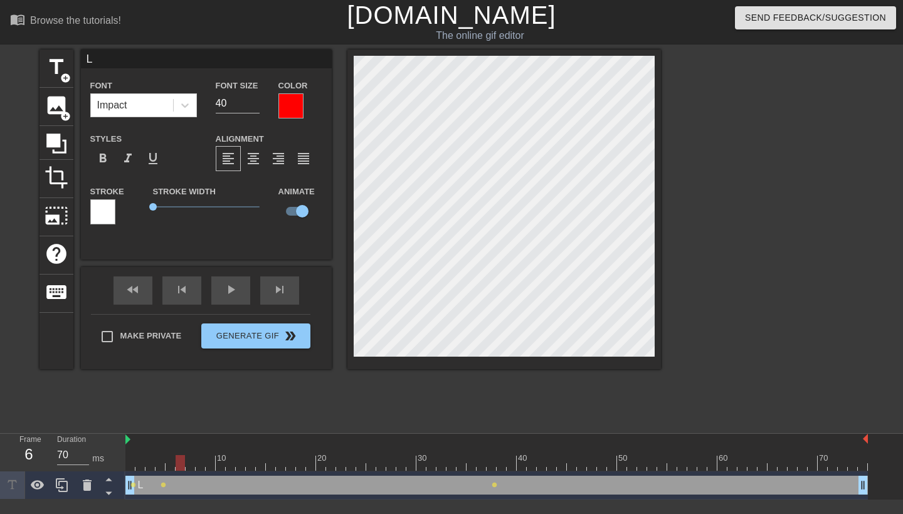
drag, startPoint x: 162, startPoint y: 464, endPoint x: 179, endPoint y: 467, distance: 17.1
click at [179, 467] on div at bounding box center [180, 463] width 9 height 16
drag, startPoint x: 180, startPoint y: 469, endPoint x: 172, endPoint y: 467, distance: 8.4
click at [172, 467] on div at bounding box center [169, 463] width 9 height 16
drag, startPoint x: 169, startPoint y: 466, endPoint x: 177, endPoint y: 466, distance: 7.5
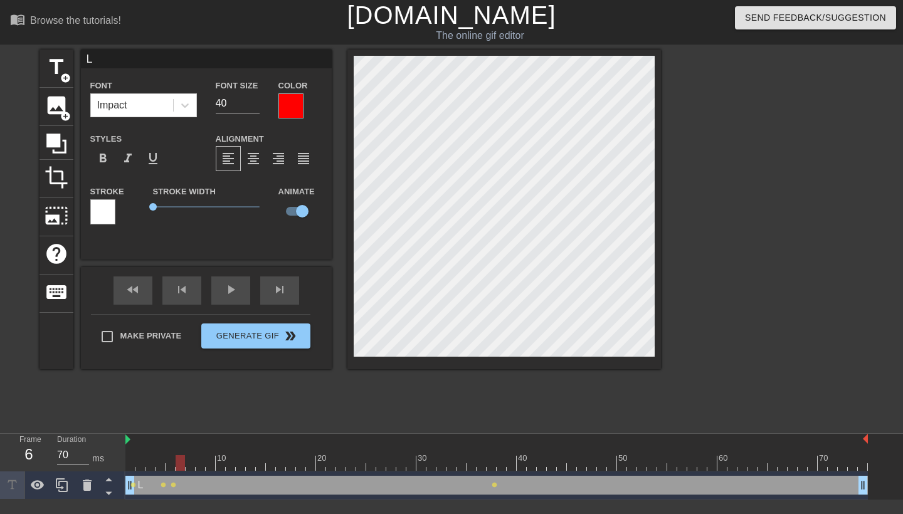
click at [177, 466] on div at bounding box center [180, 463] width 9 height 16
drag, startPoint x: 180, startPoint y: 464, endPoint x: 187, endPoint y: 464, distance: 7.5
click at [187, 464] on div at bounding box center [190, 463] width 9 height 16
drag, startPoint x: 192, startPoint y: 459, endPoint x: 201, endPoint y: 460, distance: 8.9
click at [201, 460] on div at bounding box center [200, 463] width 9 height 16
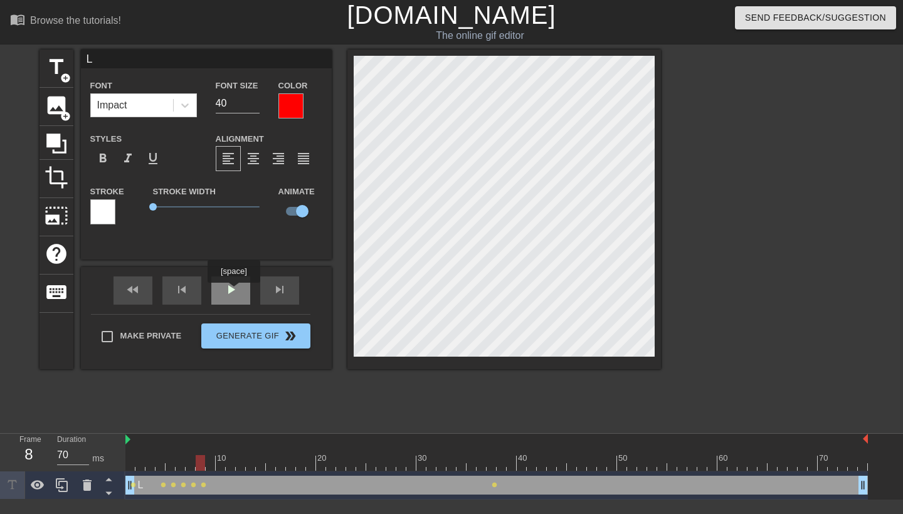
click at [235, 291] on span "play_arrow" at bounding box center [230, 289] width 15 height 15
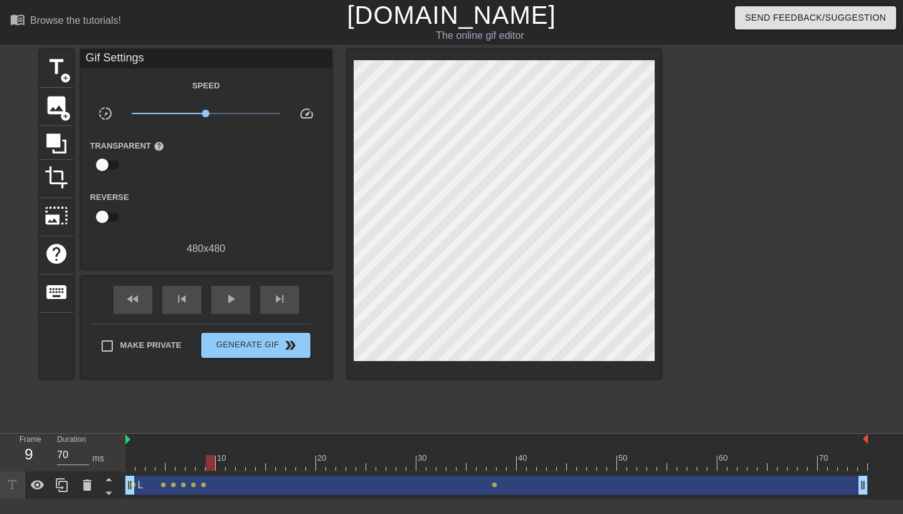
click at [209, 468] on div at bounding box center [496, 463] width 742 height 16
click at [277, 285] on div "fast_rewind skip_previous play_arrow skip_next" at bounding box center [206, 299] width 204 height 47
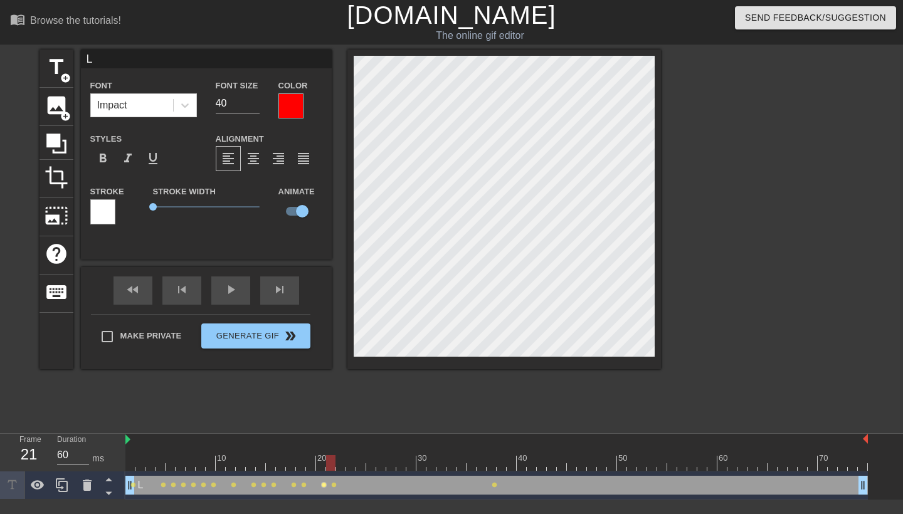
click at [325, 485] on span "lens" at bounding box center [324, 485] width 6 height 6
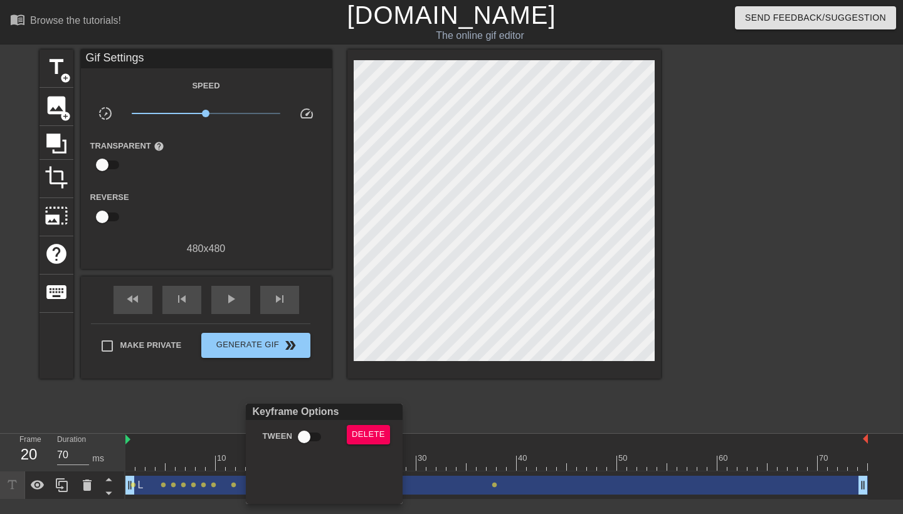
click at [450, 204] on div at bounding box center [451, 257] width 903 height 514
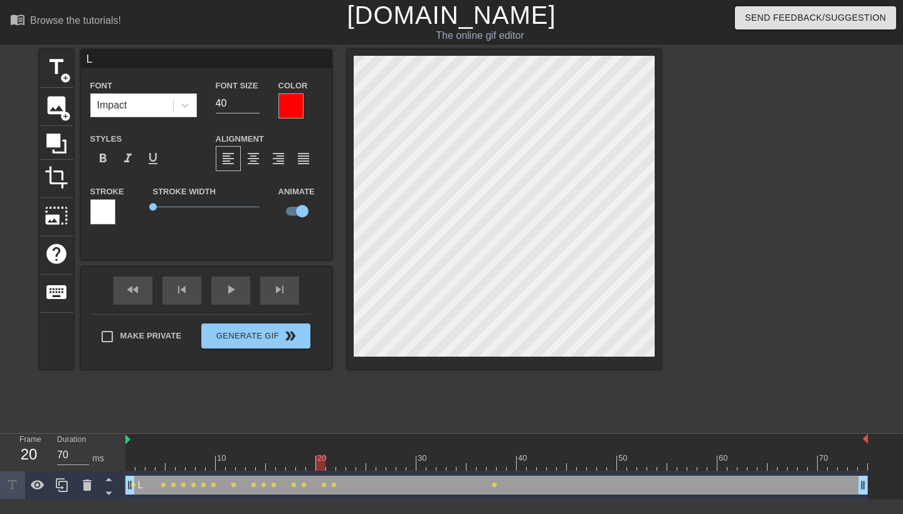
click at [310, 484] on div "L drag_handle drag_handle" at bounding box center [496, 485] width 742 height 19
click at [314, 462] on div at bounding box center [496, 463] width 742 height 16
click at [329, 469] on div at bounding box center [496, 463] width 742 height 16
click at [434, 480] on div "L drag_handle drag_handle" at bounding box center [496, 485] width 742 height 19
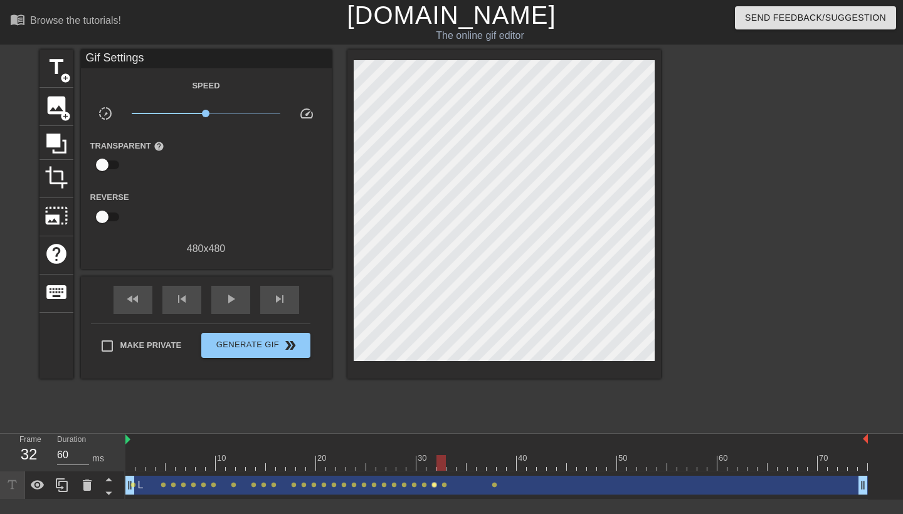
click at [433, 482] on span "lens" at bounding box center [434, 485] width 6 height 6
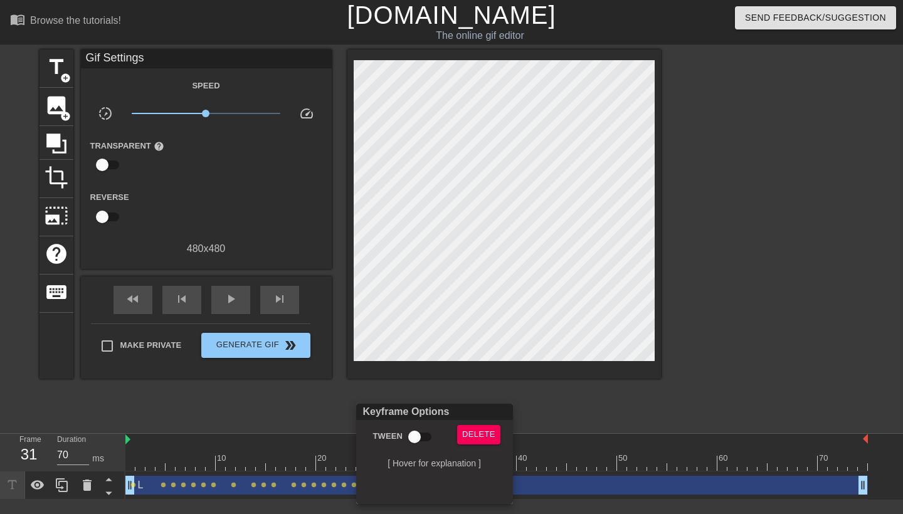
click at [454, 375] on div at bounding box center [451, 257] width 903 height 514
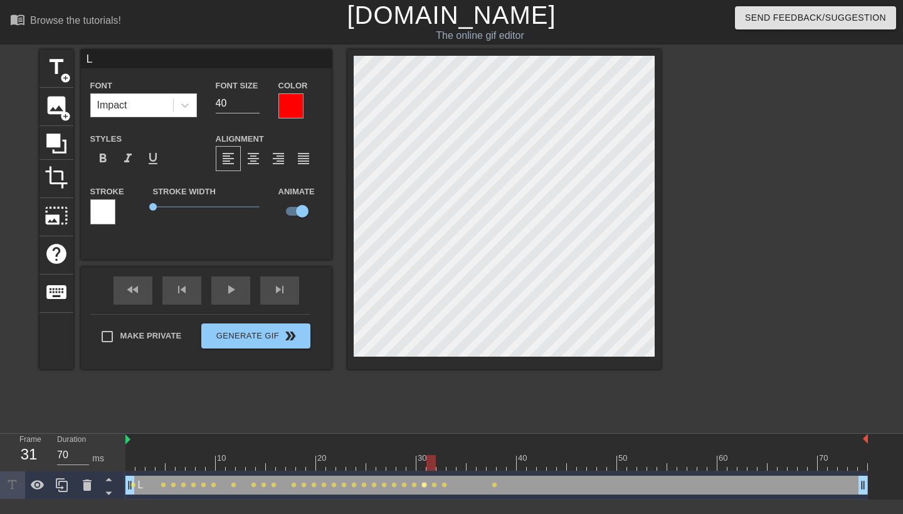
click at [426, 484] on span "lens" at bounding box center [424, 485] width 6 height 6
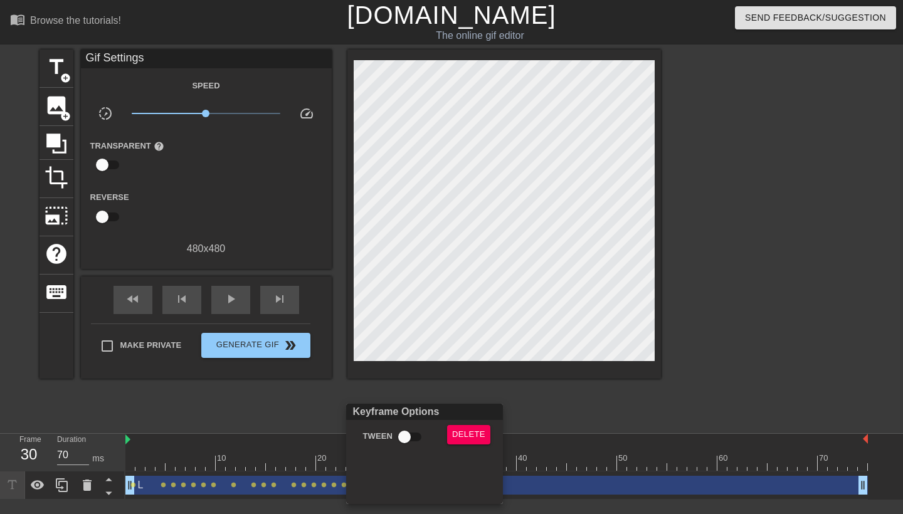
click at [454, 282] on div at bounding box center [451, 257] width 903 height 514
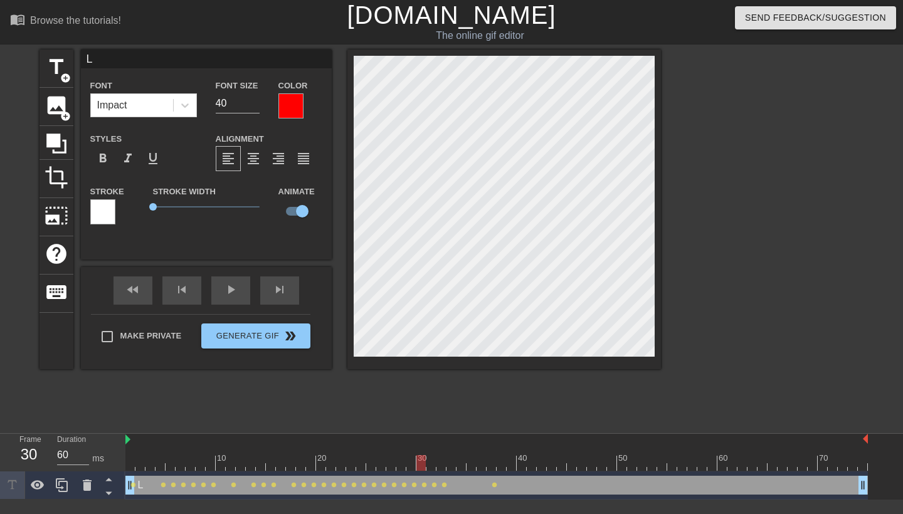
click at [445, 464] on div at bounding box center [496, 463] width 742 height 16
click at [683, 171] on div "title add_circle image add_circle crop photo_size_select_large help keyboard L …" at bounding box center [451, 238] width 903 height 376
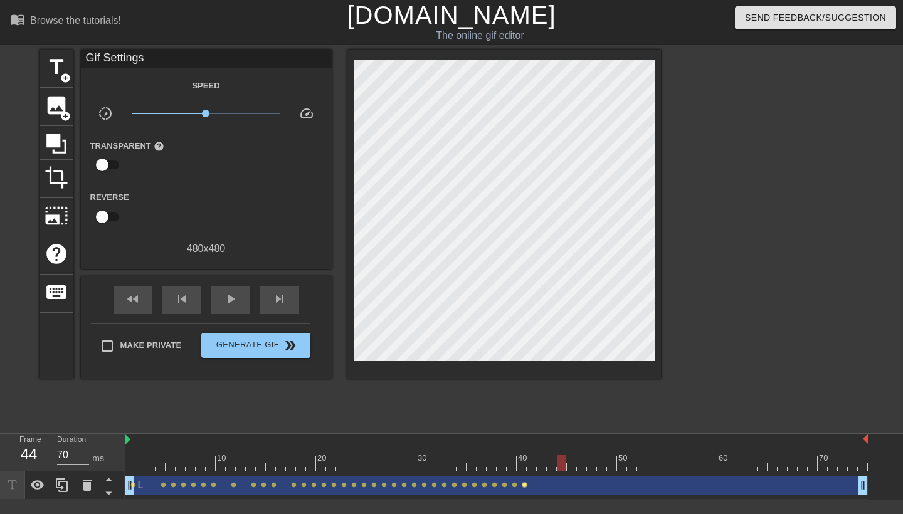
click at [522, 486] on span "lens" at bounding box center [525, 485] width 6 height 6
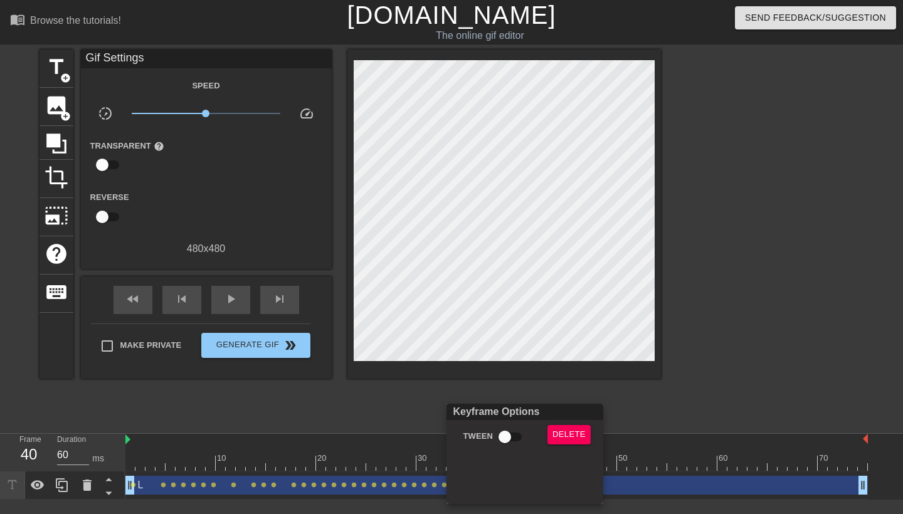
click at [735, 379] on div at bounding box center [451, 257] width 903 height 514
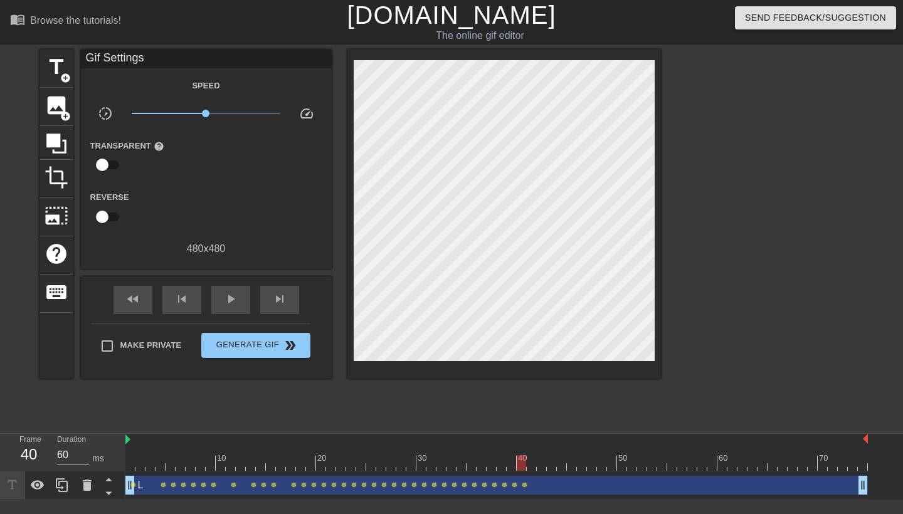
click at [528, 480] on div "L drag_handle drag_handle" at bounding box center [496, 485] width 742 height 19
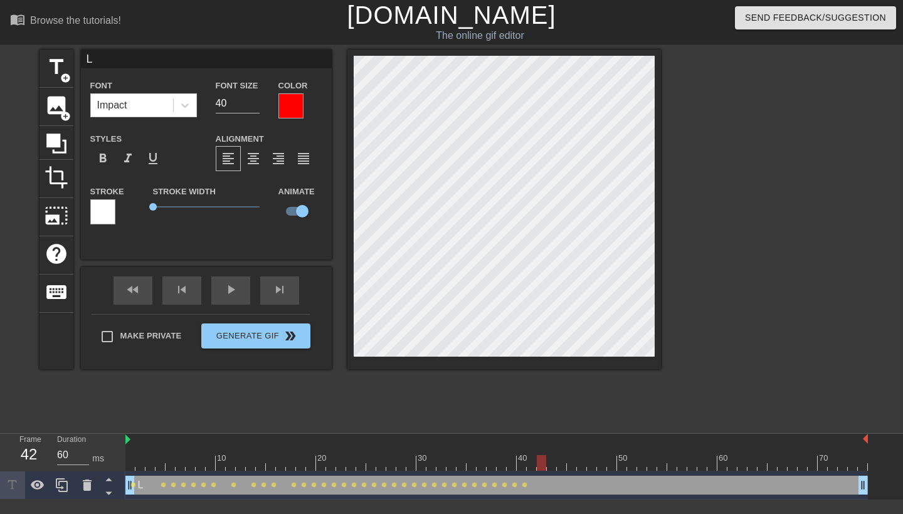
type input "70"
click at [43, 485] on icon at bounding box center [38, 484] width 14 height 9
click at [43, 485] on icon at bounding box center [38, 486] width 14 height 12
click at [66, 483] on icon at bounding box center [62, 485] width 15 height 15
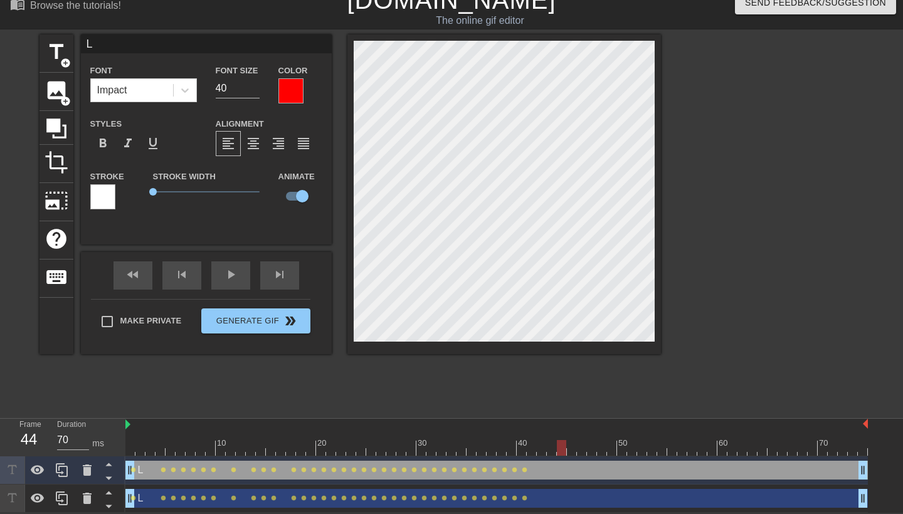
scroll to position [16, 0]
click at [93, 499] on icon at bounding box center [87, 498] width 15 height 15
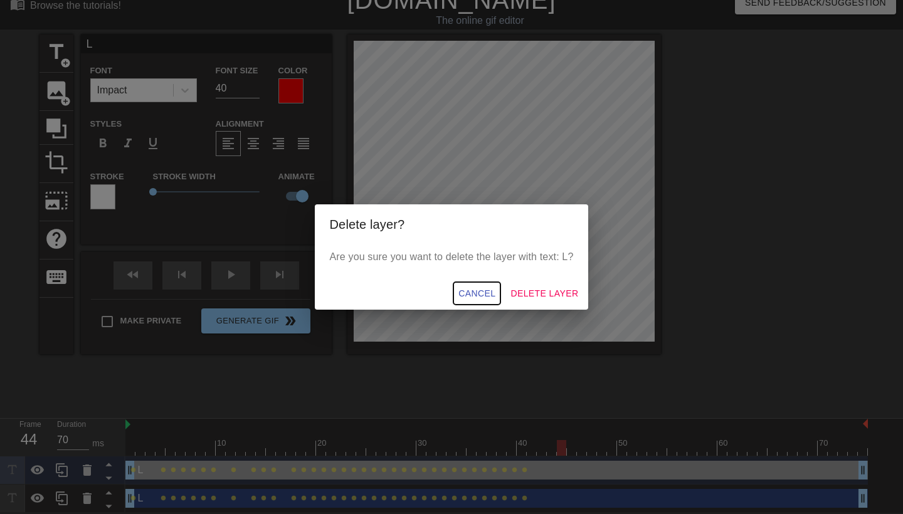
click at [465, 288] on span "Cancel" at bounding box center [476, 294] width 37 height 16
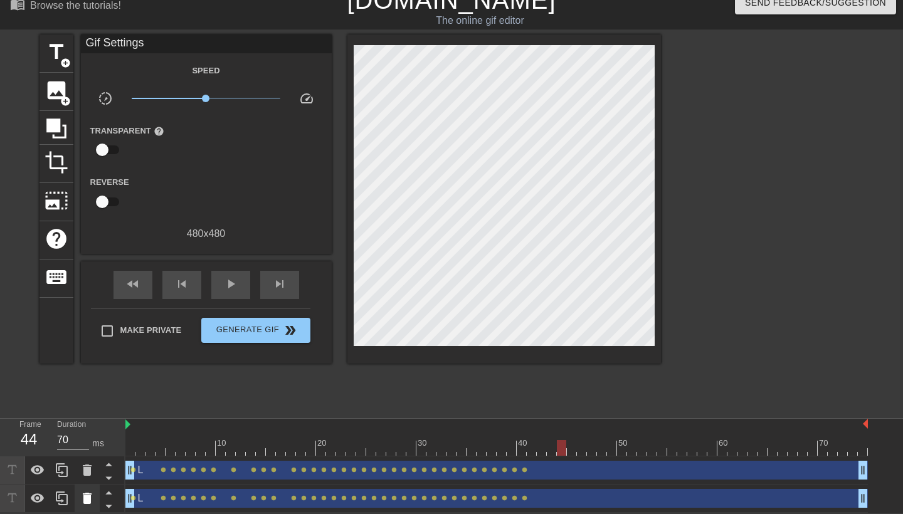
click at [83, 498] on icon at bounding box center [87, 498] width 15 height 15
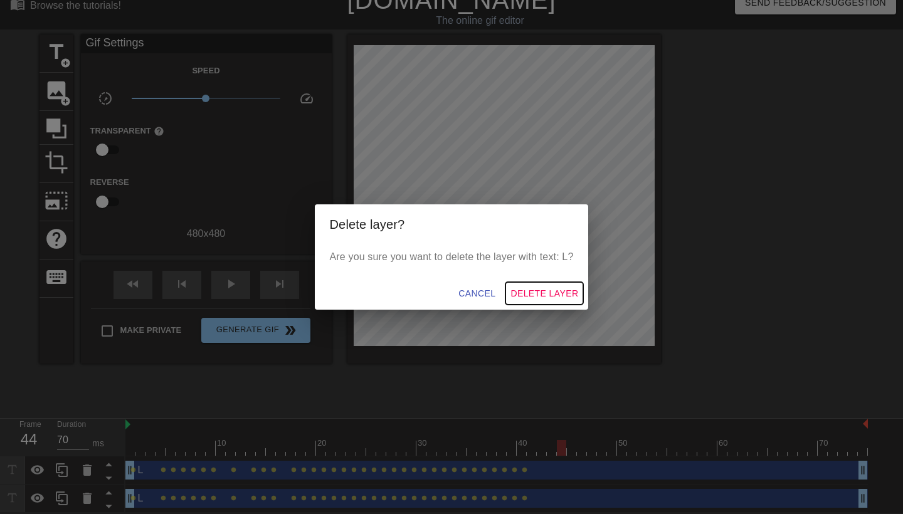
click at [532, 296] on span "Delete Layer" at bounding box center [544, 294] width 68 height 16
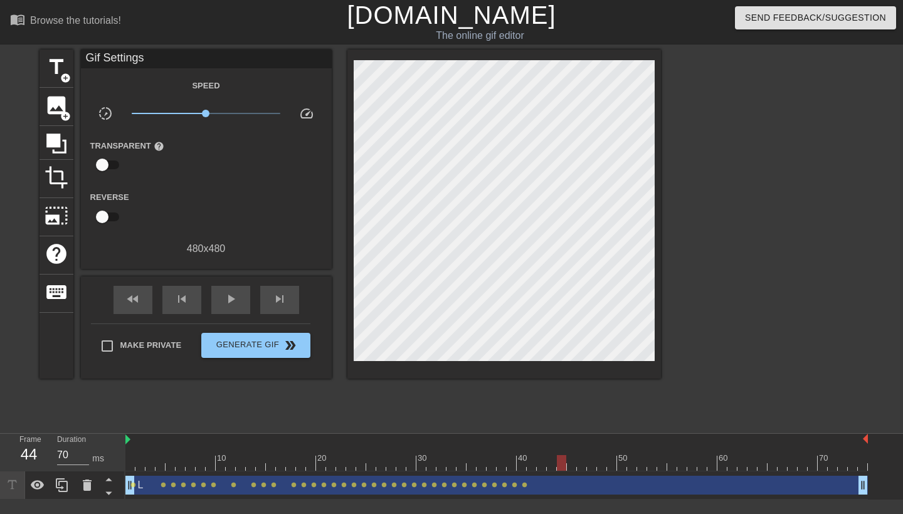
scroll to position [0, 0]
click at [61, 80] on span "add_circle" at bounding box center [65, 78] width 11 height 11
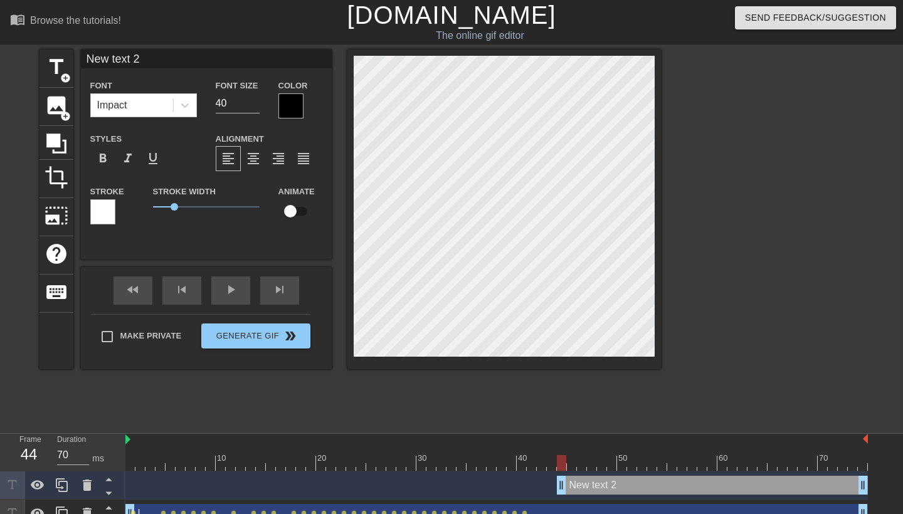
type input "L"
type textarea "L"
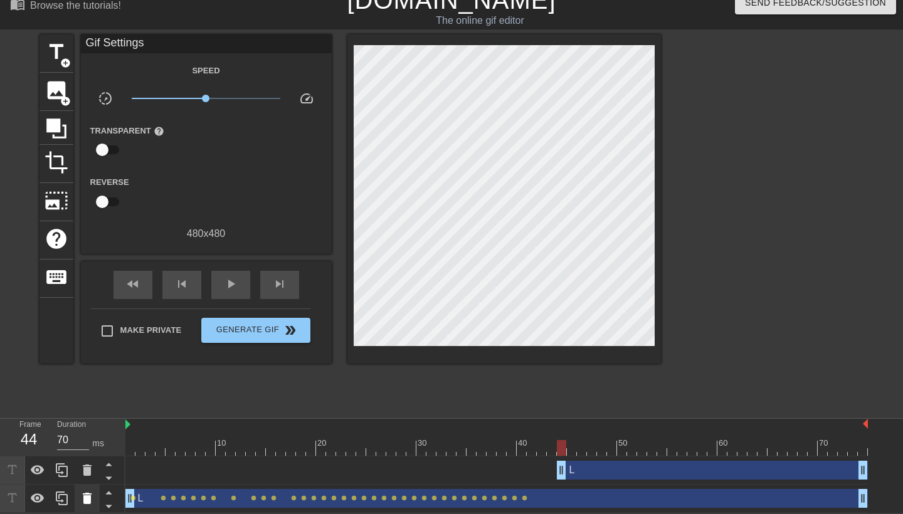
scroll to position [16, 0]
click at [87, 468] on icon at bounding box center [87, 469] width 9 height 11
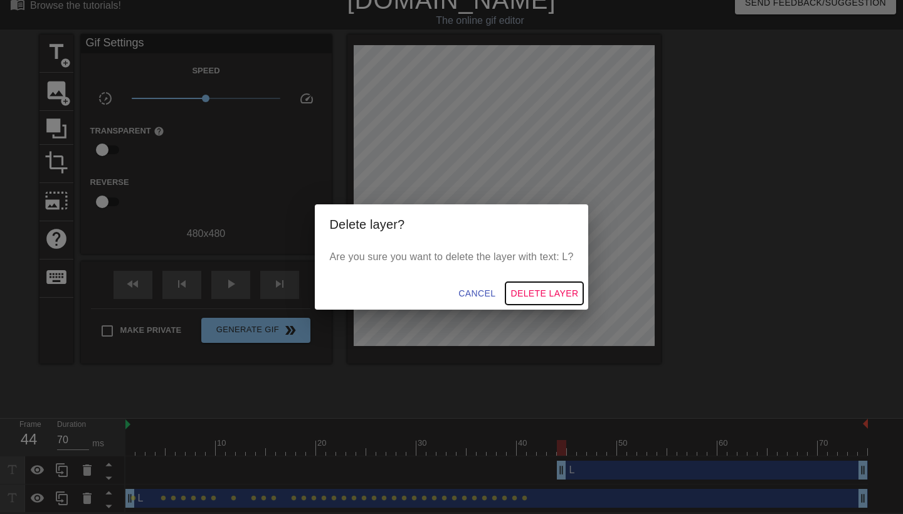
click at [526, 293] on span "Delete Layer" at bounding box center [544, 294] width 68 height 16
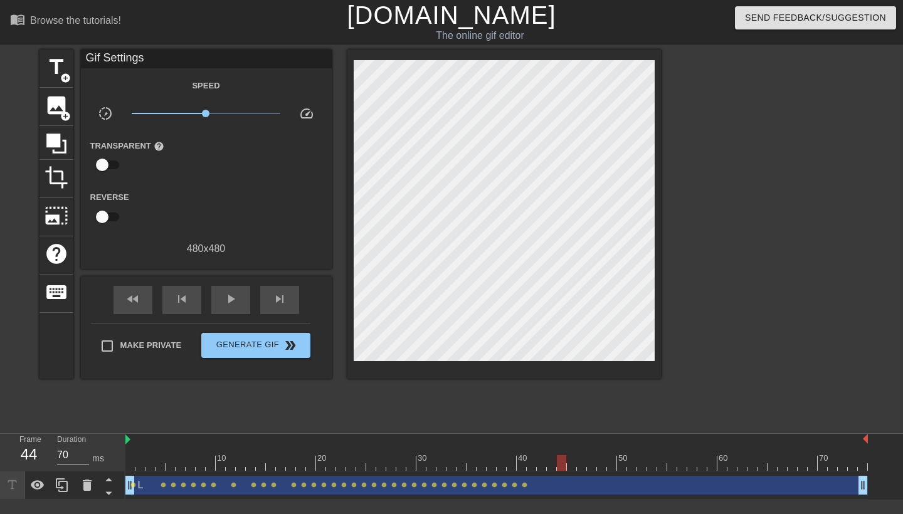
scroll to position [0, 0]
click at [610, 463] on div at bounding box center [496, 463] width 742 height 16
type input "60"
click at [61, 69] on span "title" at bounding box center [57, 67] width 24 height 24
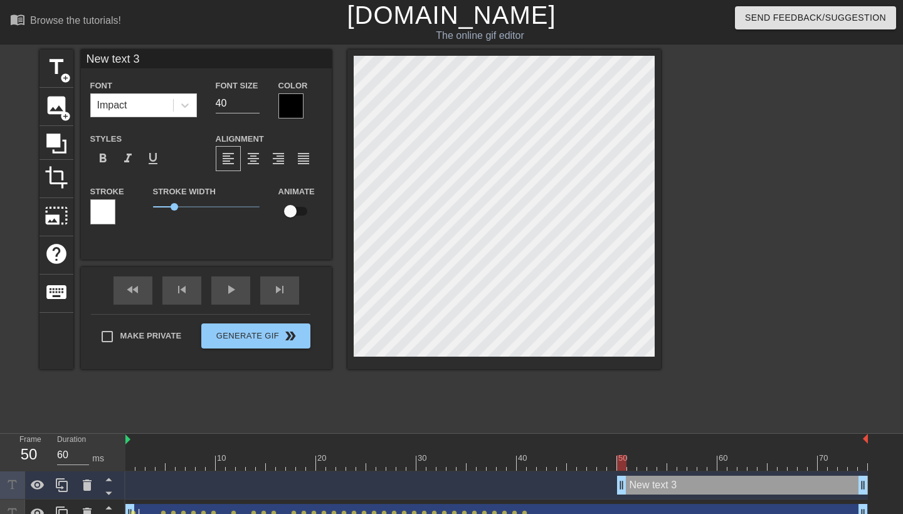
click at [292, 112] on div at bounding box center [290, 105] width 25 height 25
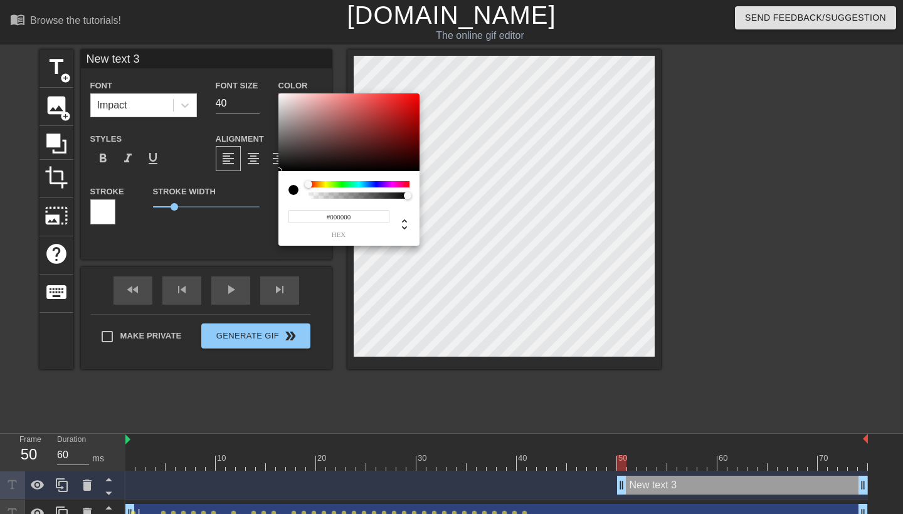
type input "#F30303"
click at [417, 97] on div at bounding box center [348, 132] width 141 height 78
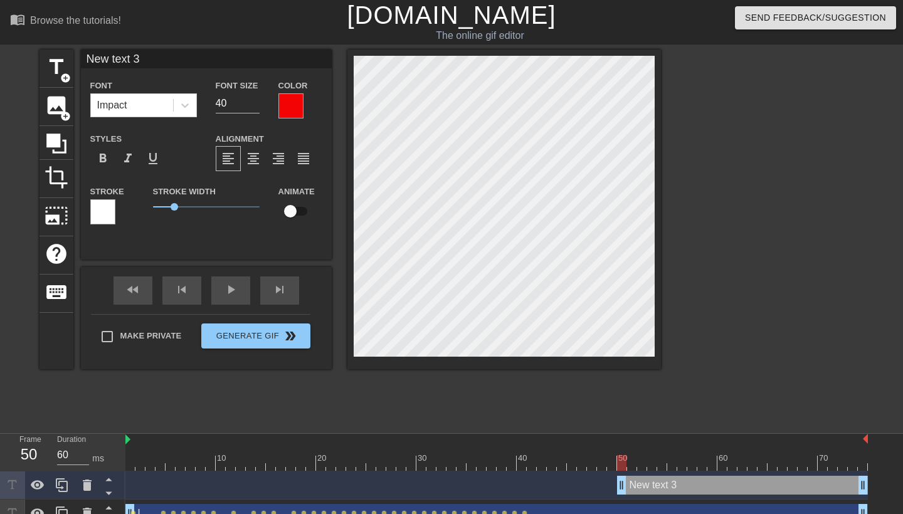
type input "New 3"
type textarea "New 3"
type input "L"
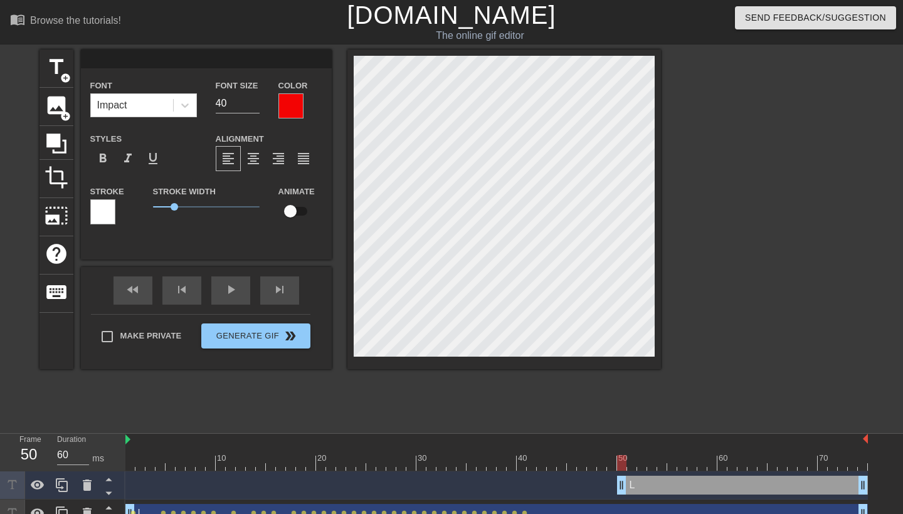
type textarea "L"
type input "L"
type textarea "L"
type input "L]"
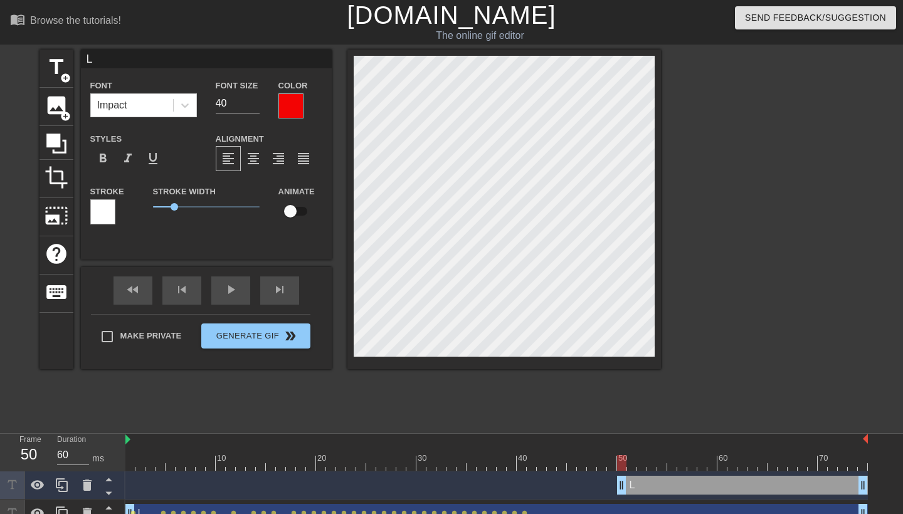
type textarea "L ]"
type input "L"
type textarea "L"
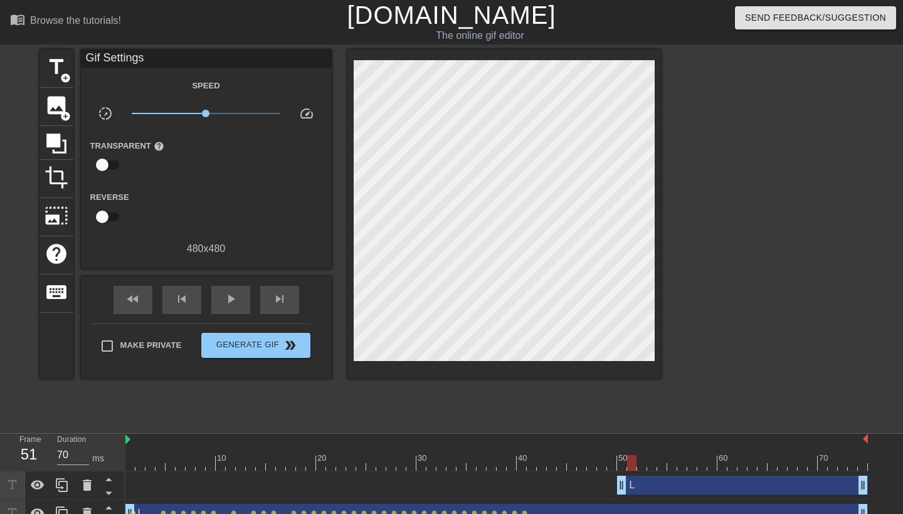
click at [622, 472] on div "L drag_handle drag_handle" at bounding box center [496, 485] width 742 height 28
type input "60"
click at [619, 463] on div at bounding box center [496, 463] width 742 height 16
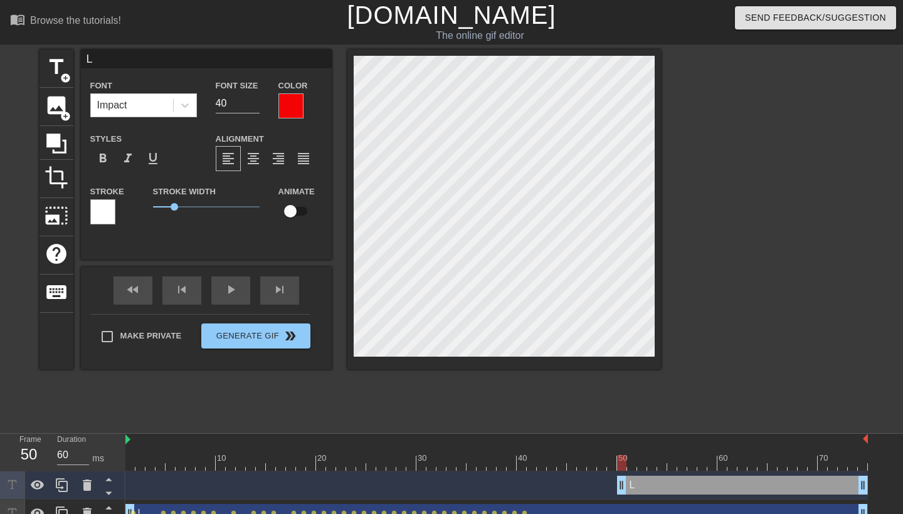
click at [294, 212] on input "checkbox" at bounding box center [289, 211] width 71 height 24
checkbox input "true"
